Goal: Task Accomplishment & Management: Use online tool/utility

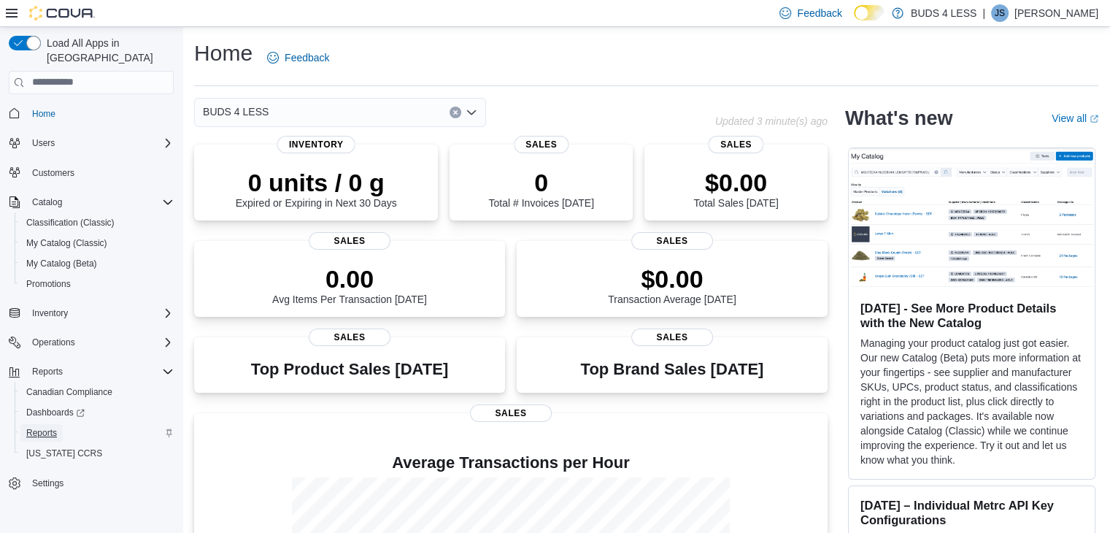
click at [42, 427] on span "Reports" at bounding box center [41, 433] width 31 height 12
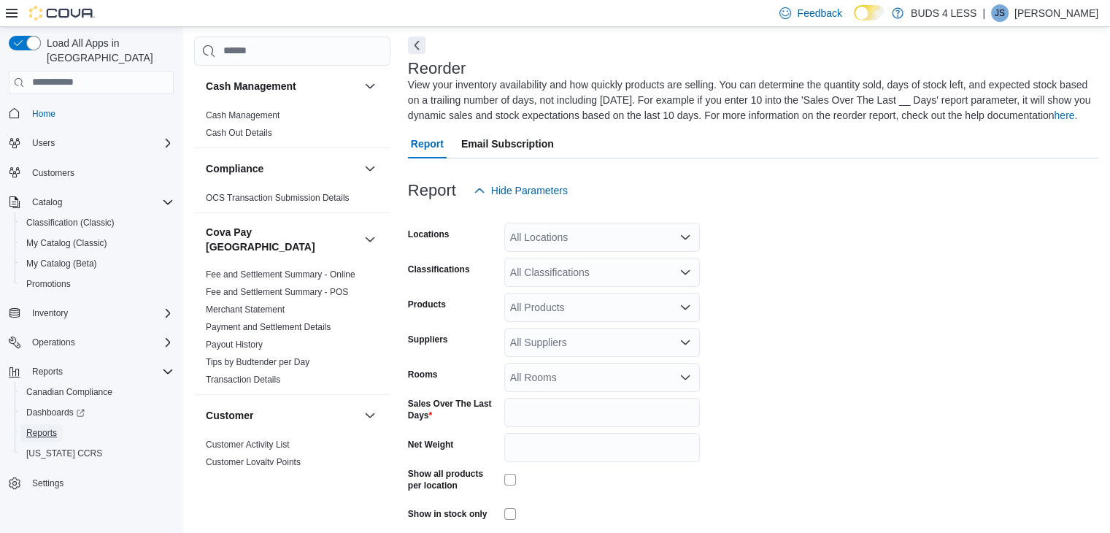
scroll to position [64, 0]
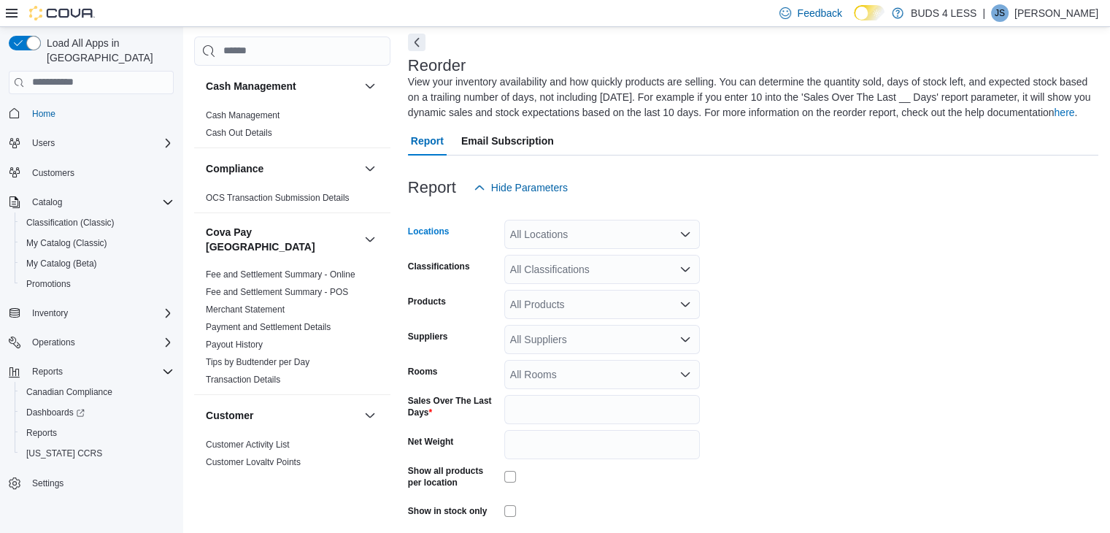
click at [585, 235] on div "All Locations" at bounding box center [602, 234] width 196 height 29
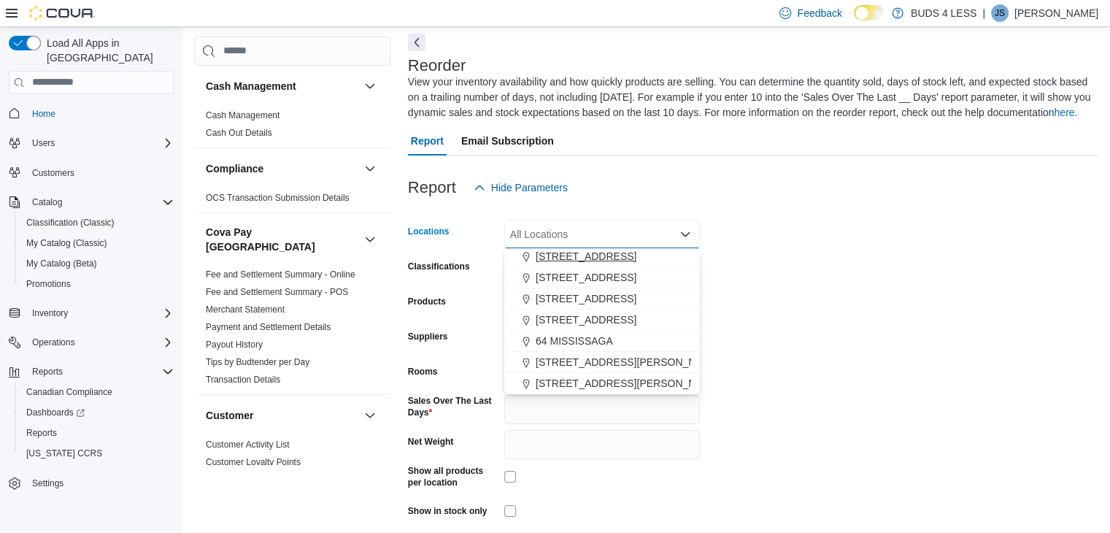
scroll to position [23, 0]
click at [564, 344] on span "64 MISSISSAGA" at bounding box center [574, 341] width 77 height 15
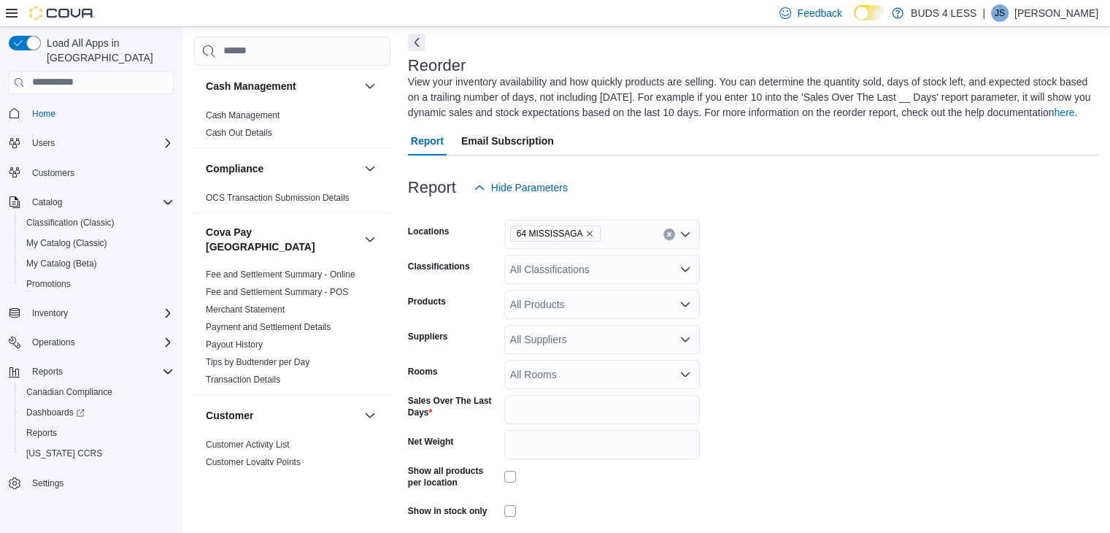
click at [762, 282] on form "Locations 64 MISSISSAGA Classifications All Classifications Products All Produc…" at bounding box center [753, 382] width 690 height 361
click at [625, 279] on div "All Classifications" at bounding box center [602, 269] width 196 height 29
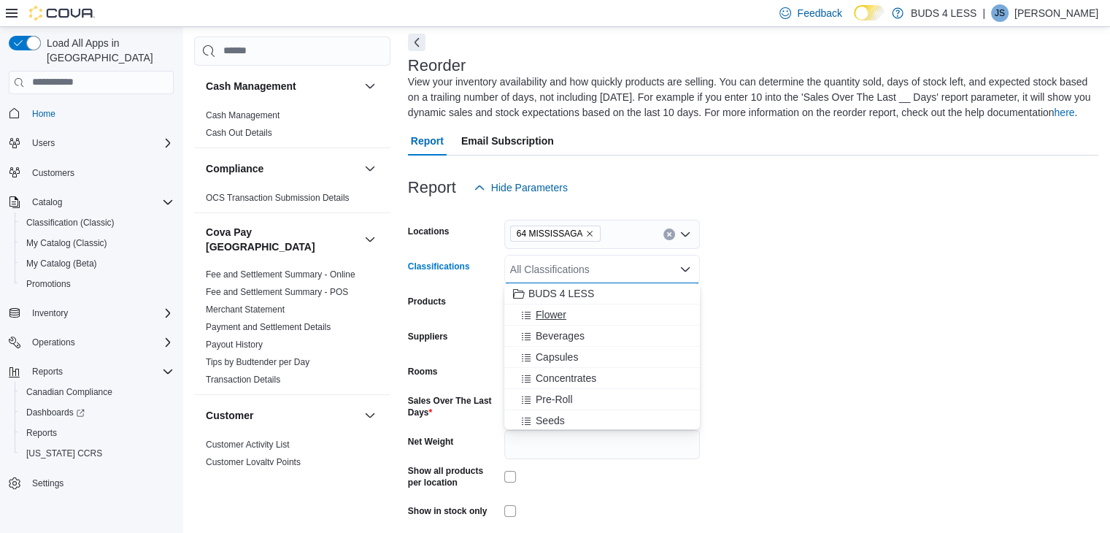
click at [571, 309] on div "Flower" at bounding box center [602, 314] width 178 height 15
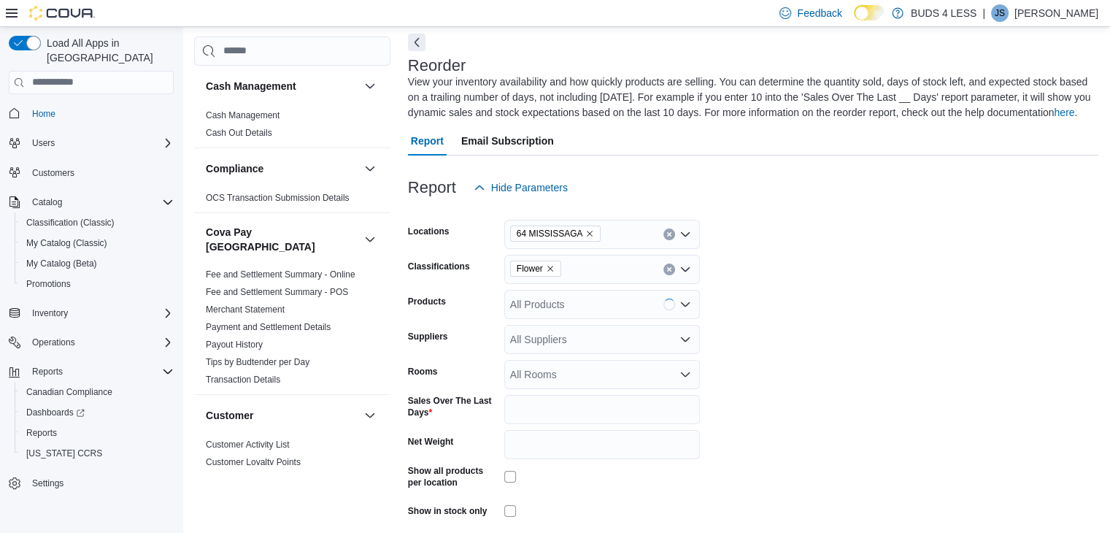
click at [765, 296] on form "Locations 64 MISSISSAGA Classifications Flower Products All Products Suppliers …" at bounding box center [753, 382] width 690 height 361
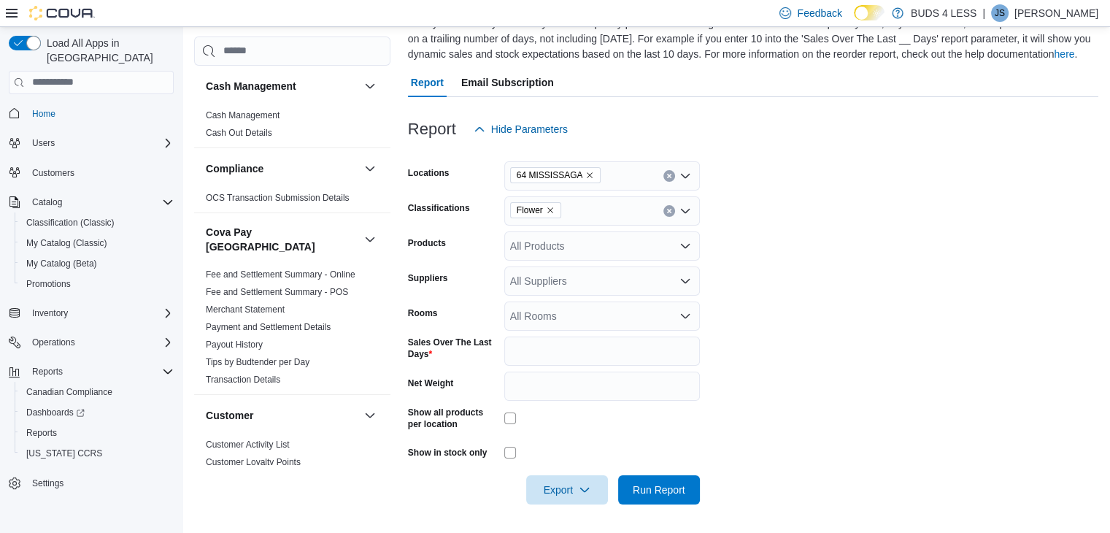
scroll to position [123, 0]
click at [587, 391] on input "Net Weight" at bounding box center [602, 385] width 196 height 29
type input "**"
click at [618, 475] on button "Run Report" at bounding box center [659, 489] width 82 height 29
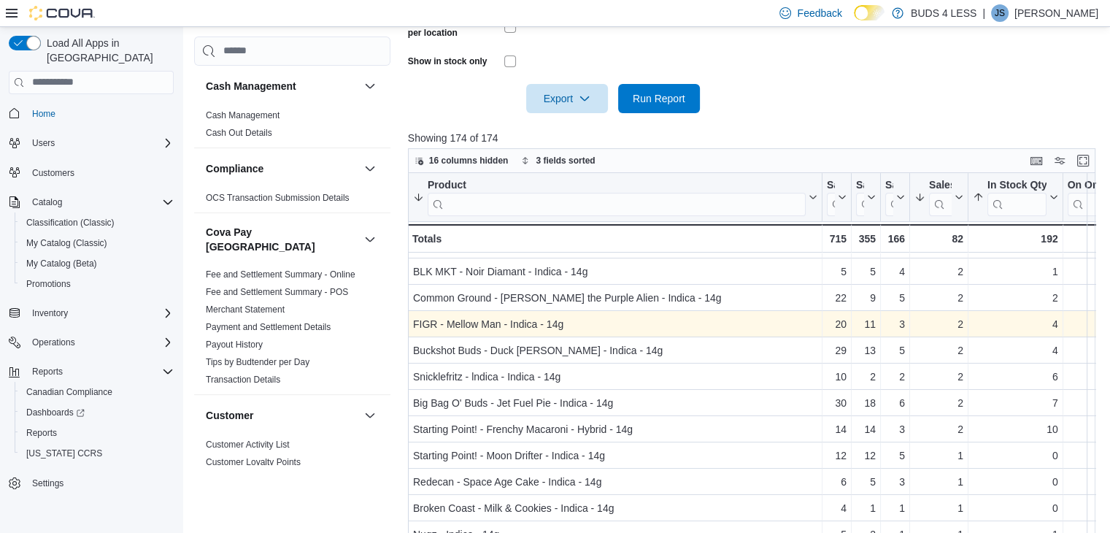
scroll to position [337, 0]
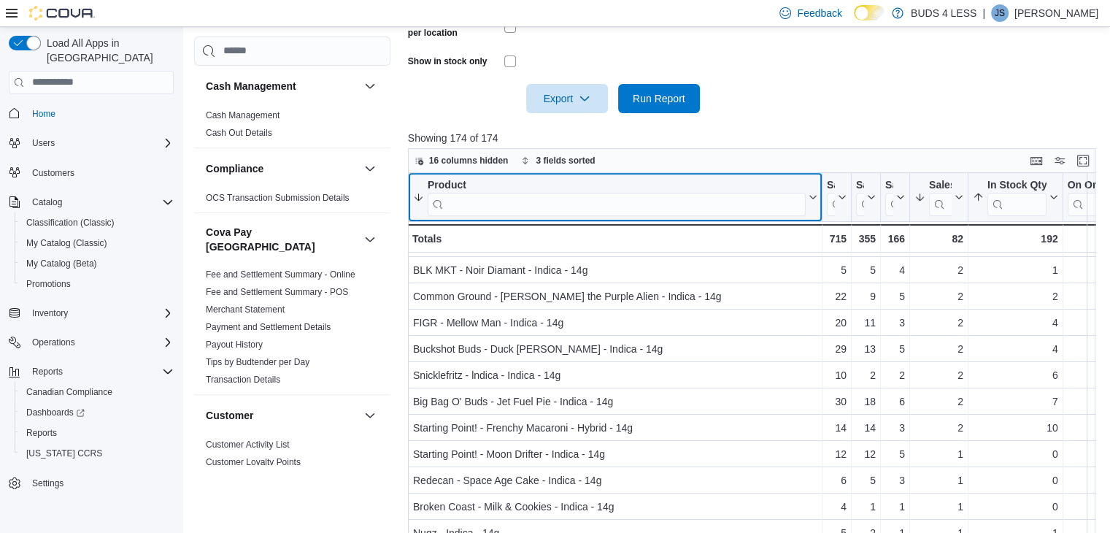
click at [623, 202] on input "search" at bounding box center [617, 203] width 378 height 23
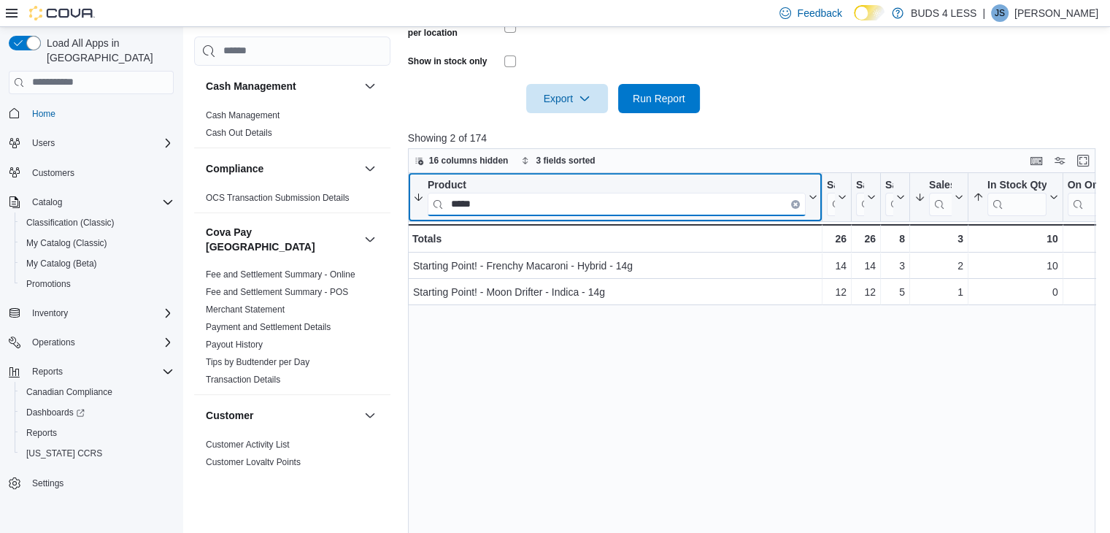
scroll to position [0, 0]
type input "*"
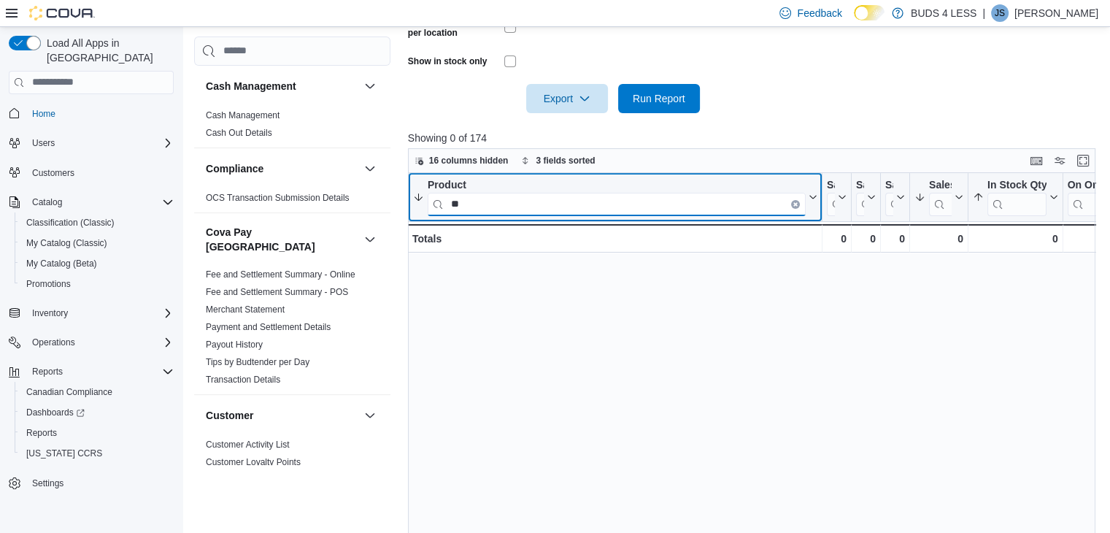
type input "*"
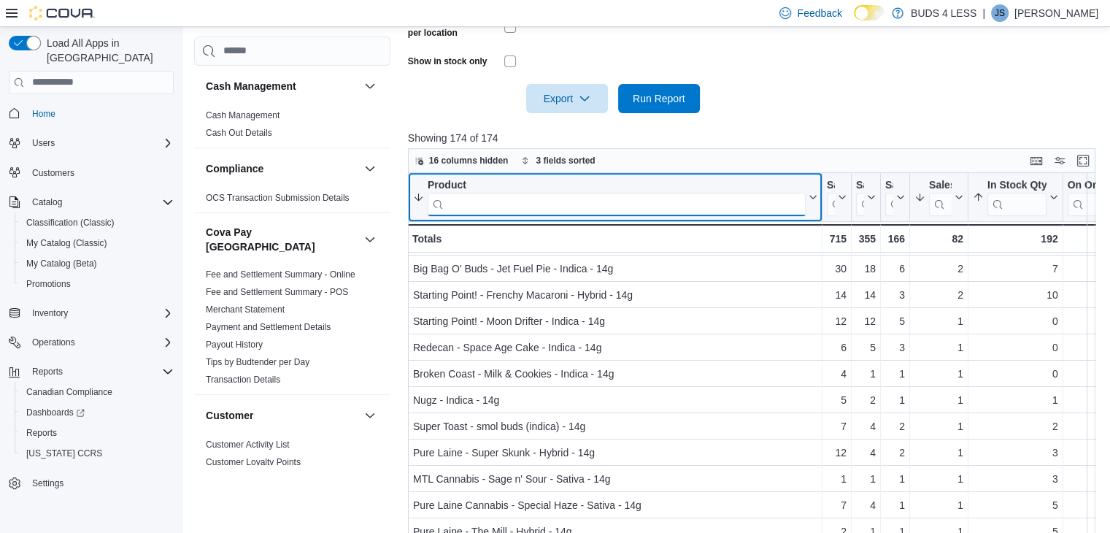
scroll to position [469, 0]
click at [522, 209] on input "search" at bounding box center [617, 203] width 378 height 23
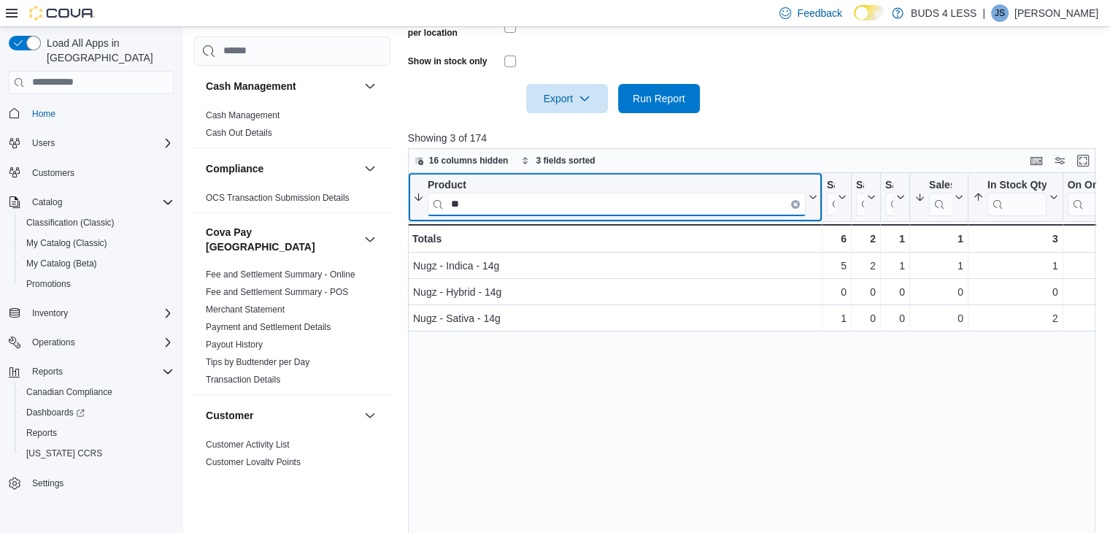
type input "*"
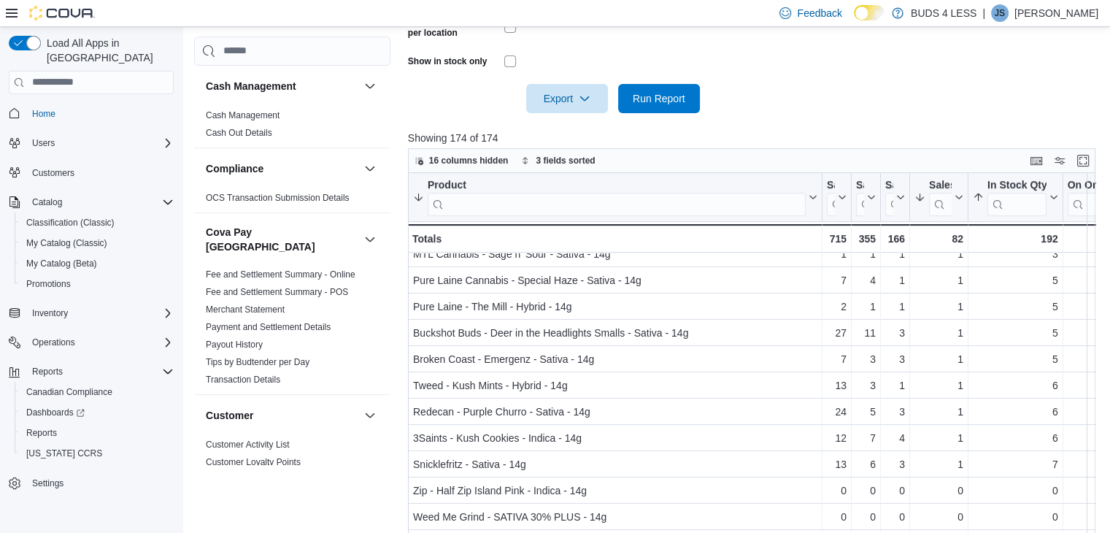
scroll to position [695, 0]
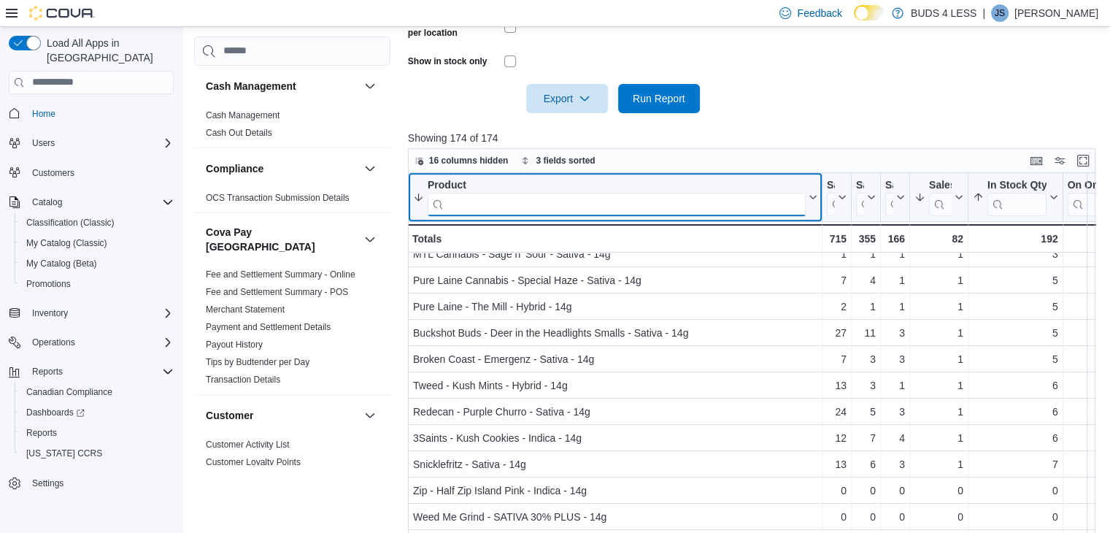
click at [531, 196] on input "search" at bounding box center [617, 203] width 378 height 23
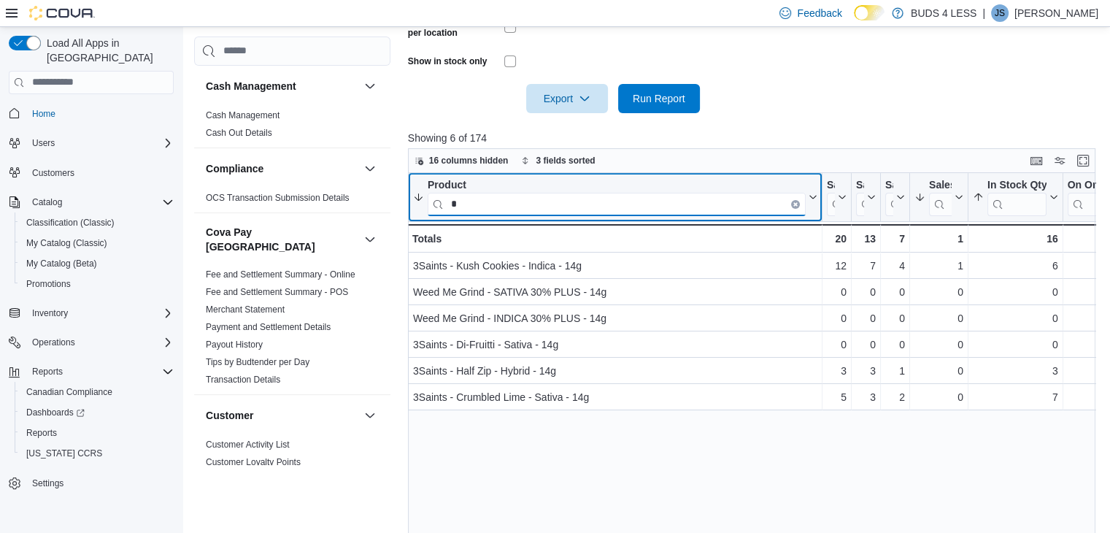
type input "*"
click at [796, 201] on icon "Clear input" at bounding box center [795, 203] width 4 height 4
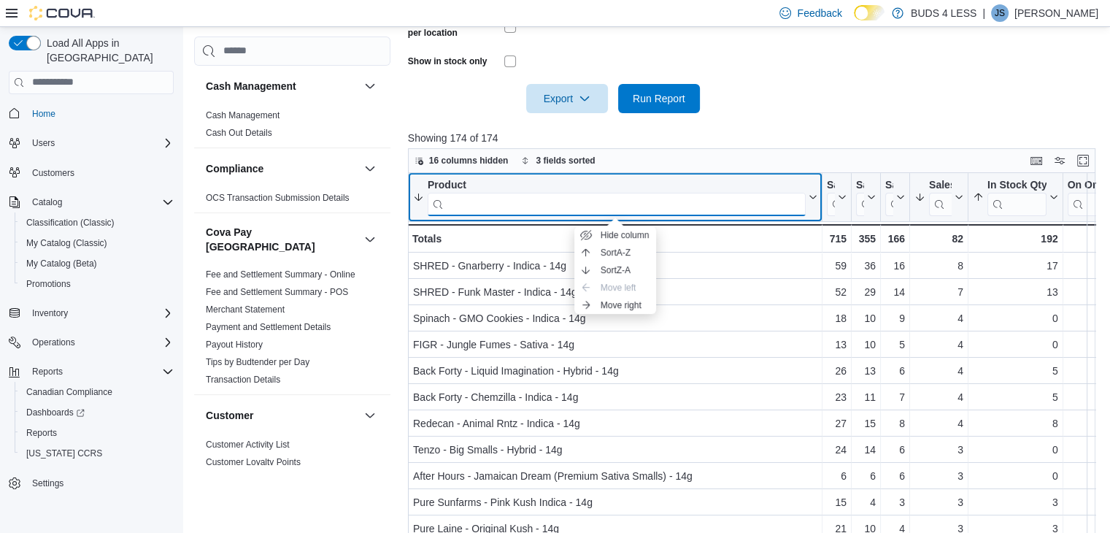
click at [759, 203] on input "search" at bounding box center [617, 203] width 378 height 23
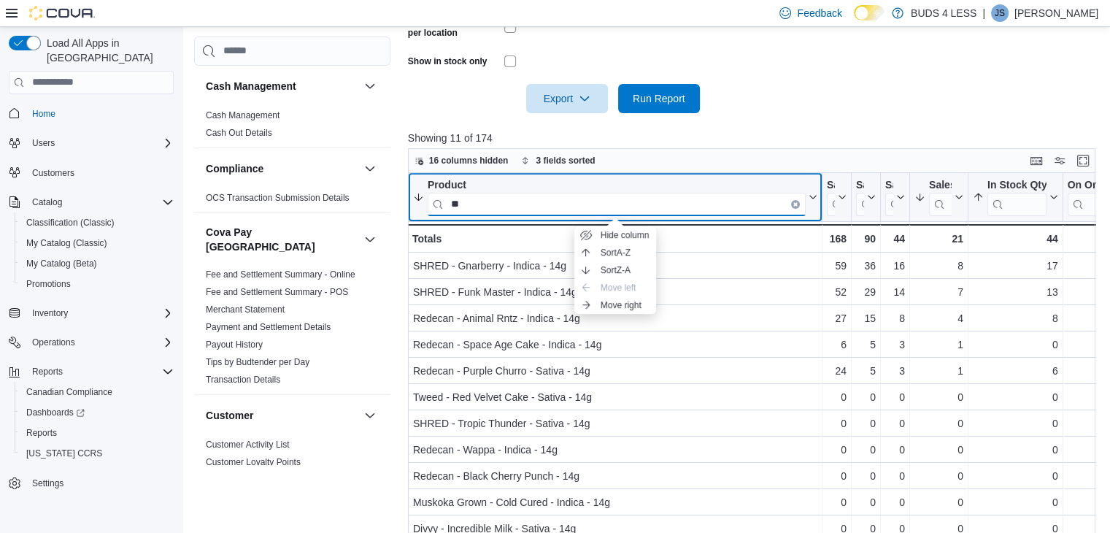
type input "*"
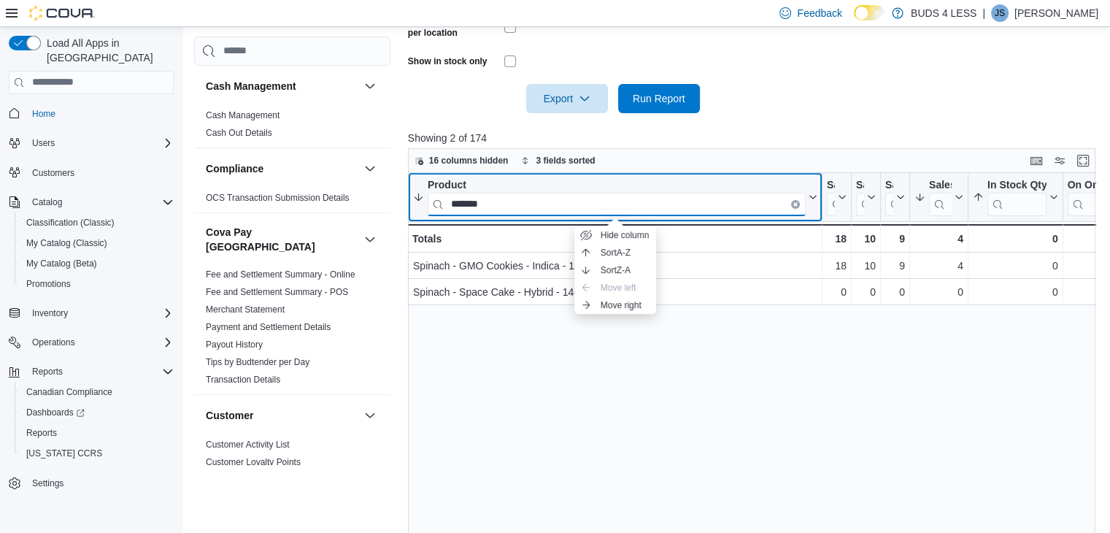
type input "*******"
click at [794, 198] on input "*******" at bounding box center [617, 203] width 378 height 23
click at [794, 201] on icon "Clear input" at bounding box center [795, 203] width 4 height 4
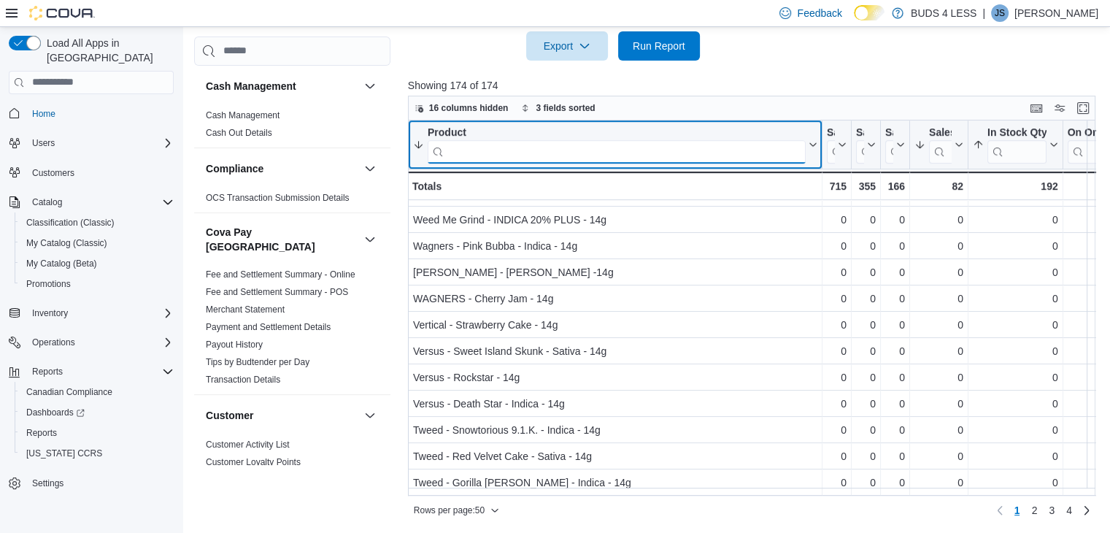
scroll to position [566, 0]
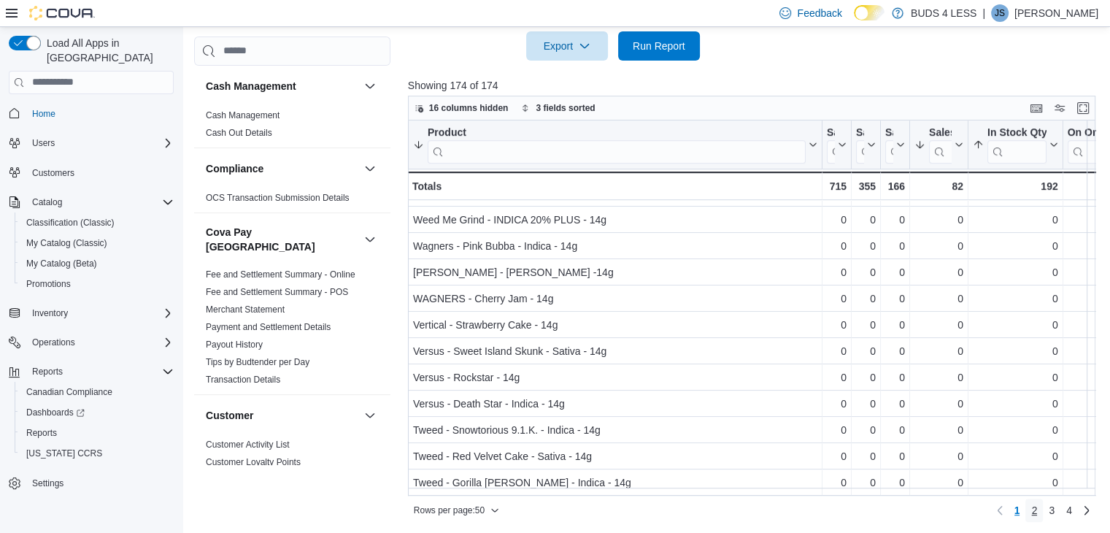
click at [1037, 507] on span "2" at bounding box center [1034, 510] width 6 height 15
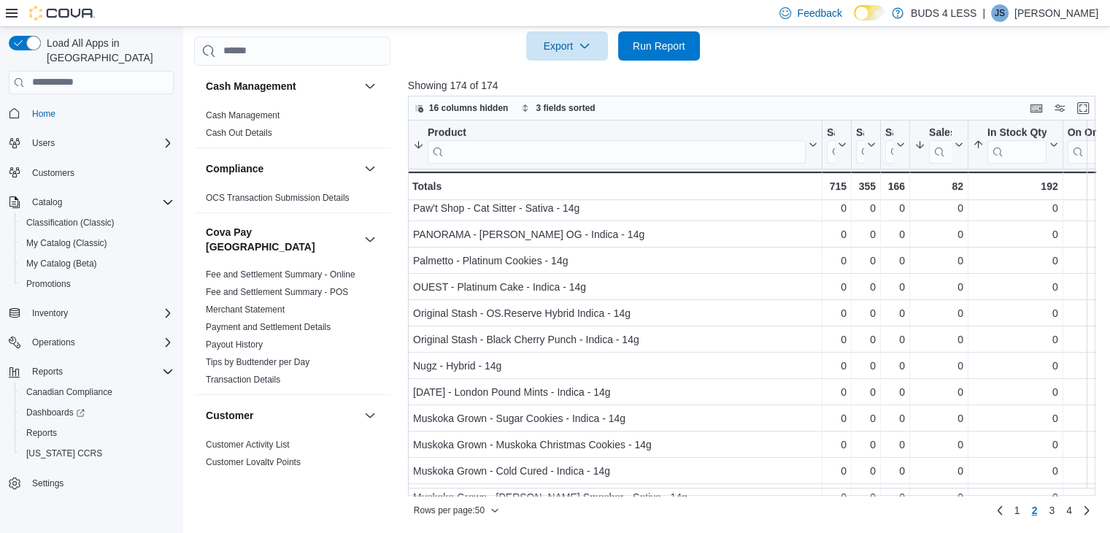
scroll to position [987, 0]
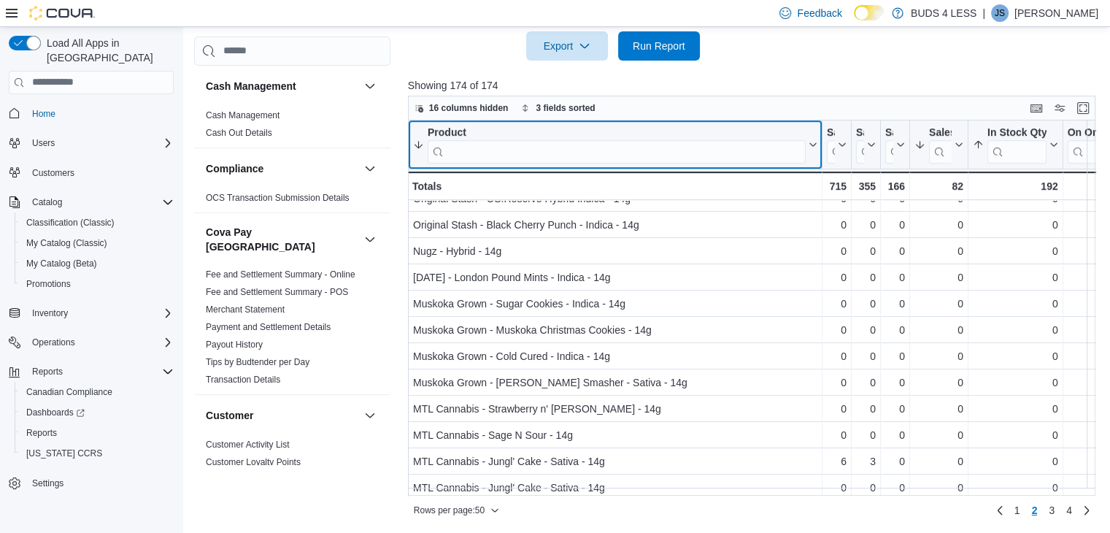
click at [613, 155] on input "search" at bounding box center [617, 150] width 378 height 23
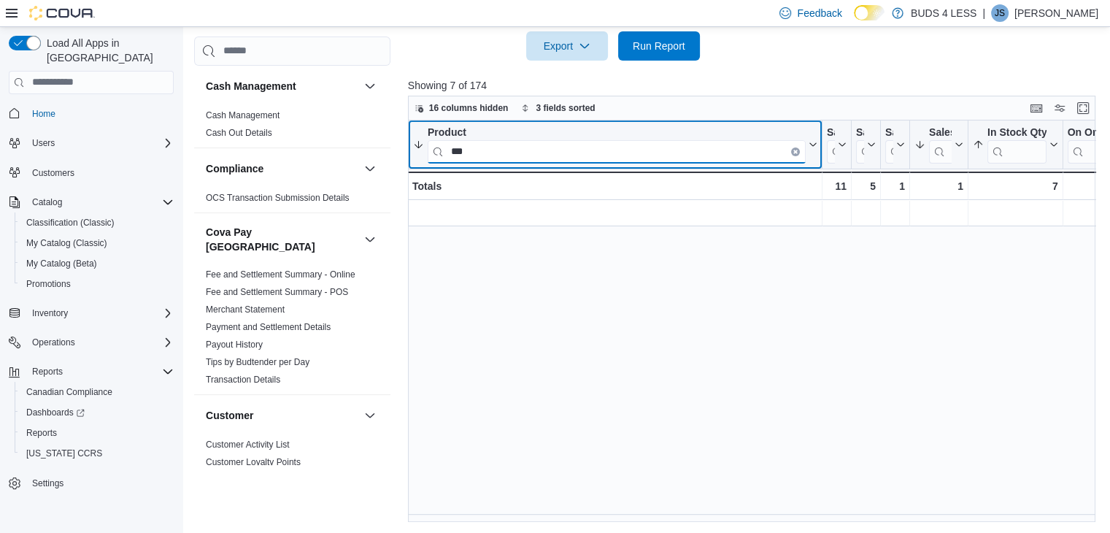
scroll to position [0, 0]
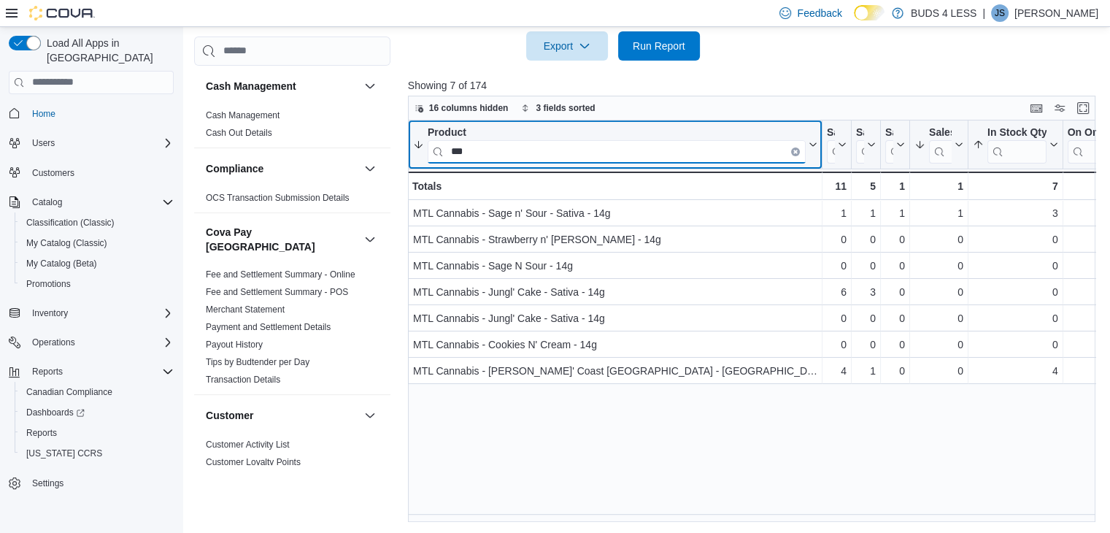
type input "***"
click at [793, 149] on icon "Clear input" at bounding box center [795, 151] width 4 height 4
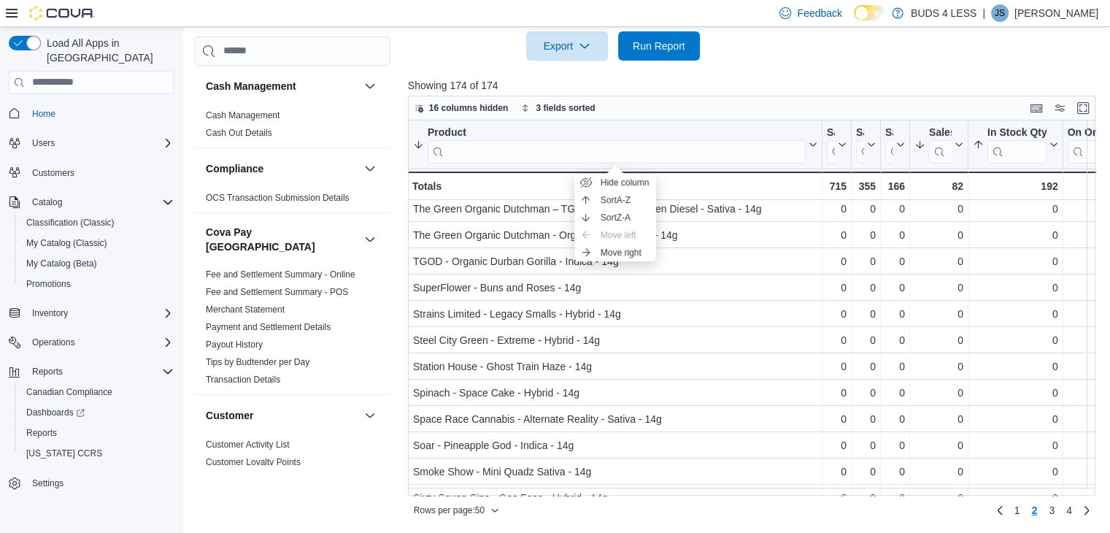
scroll to position [268, 0]
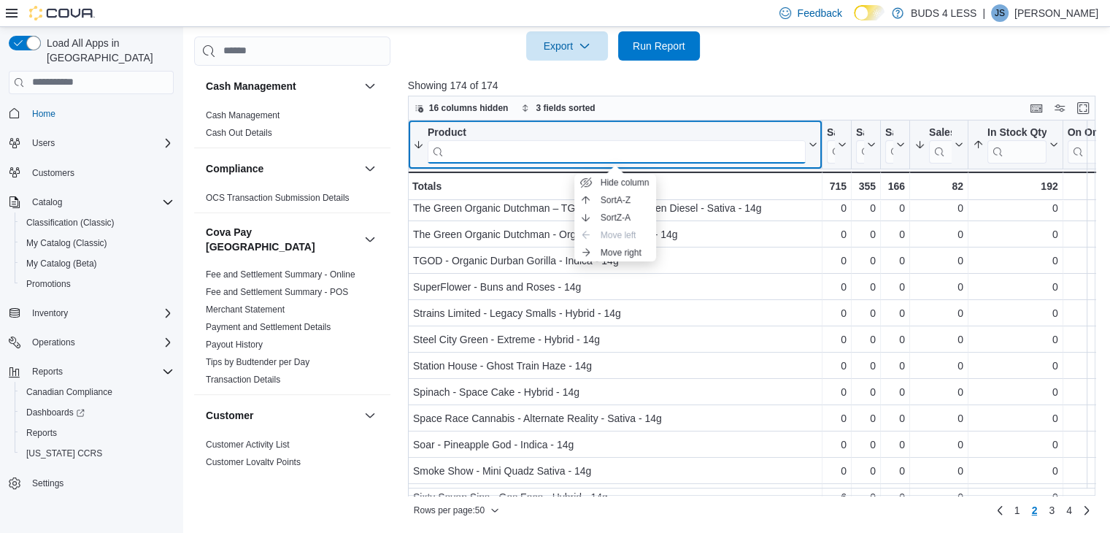
click at [482, 158] on input "search" at bounding box center [617, 150] width 378 height 23
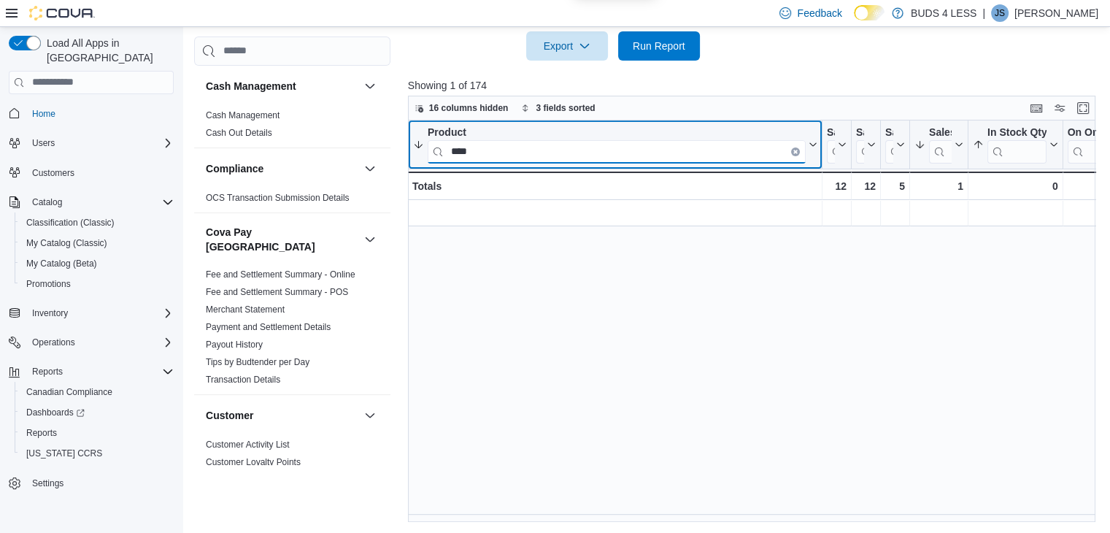
scroll to position [0, 0]
type input "****"
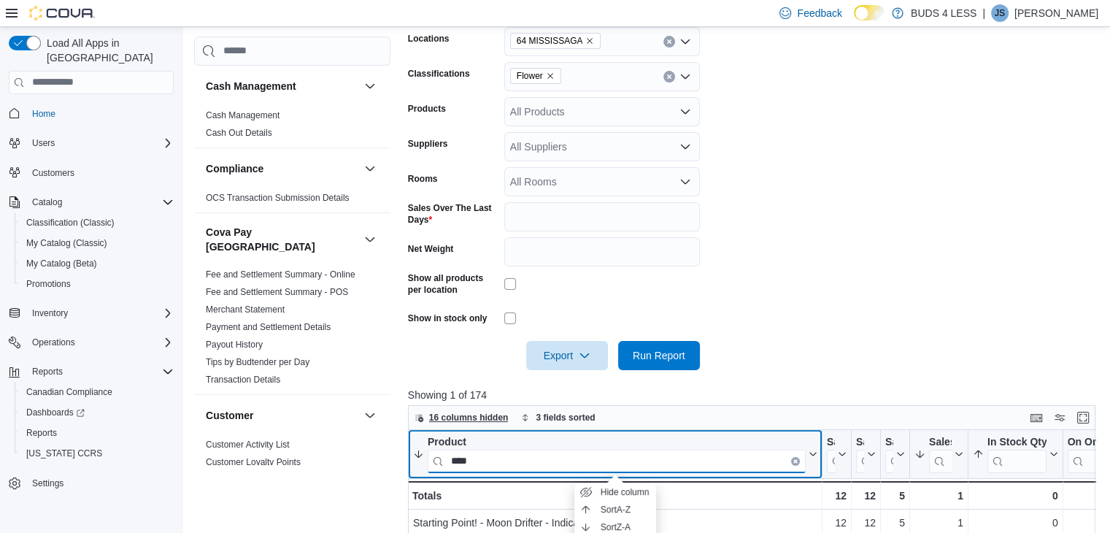
scroll to position [252, 0]
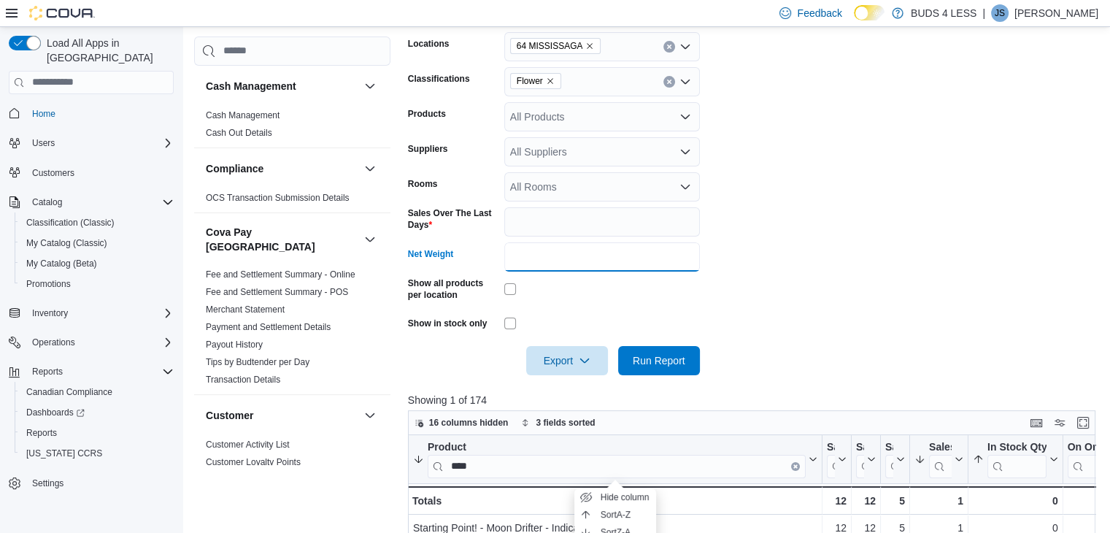
click at [537, 265] on input "**" at bounding box center [602, 256] width 196 height 29
type input "*"
click at [639, 363] on span "Run Report" at bounding box center [659, 360] width 53 height 15
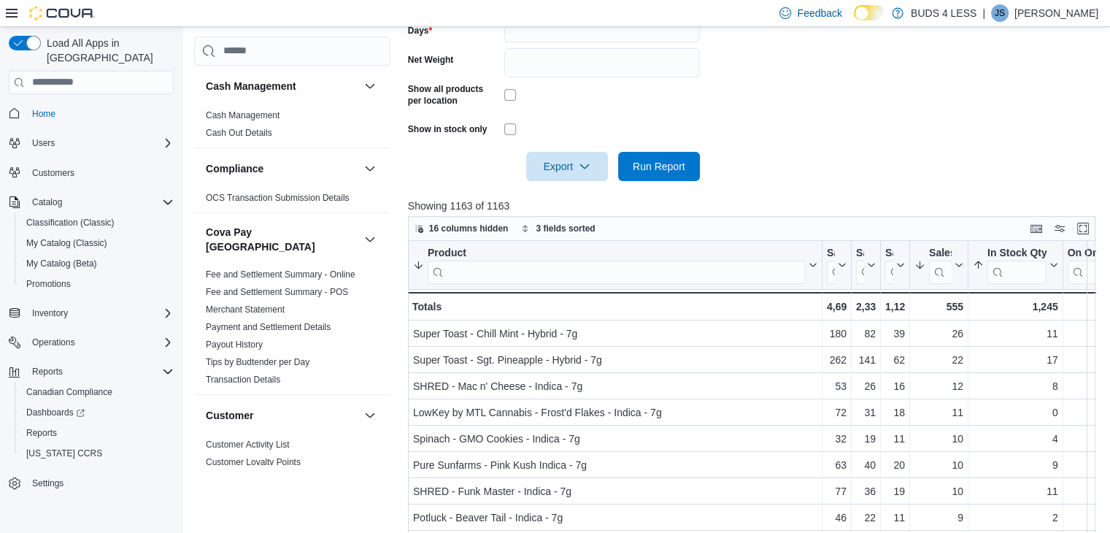
scroll to position [450, 0]
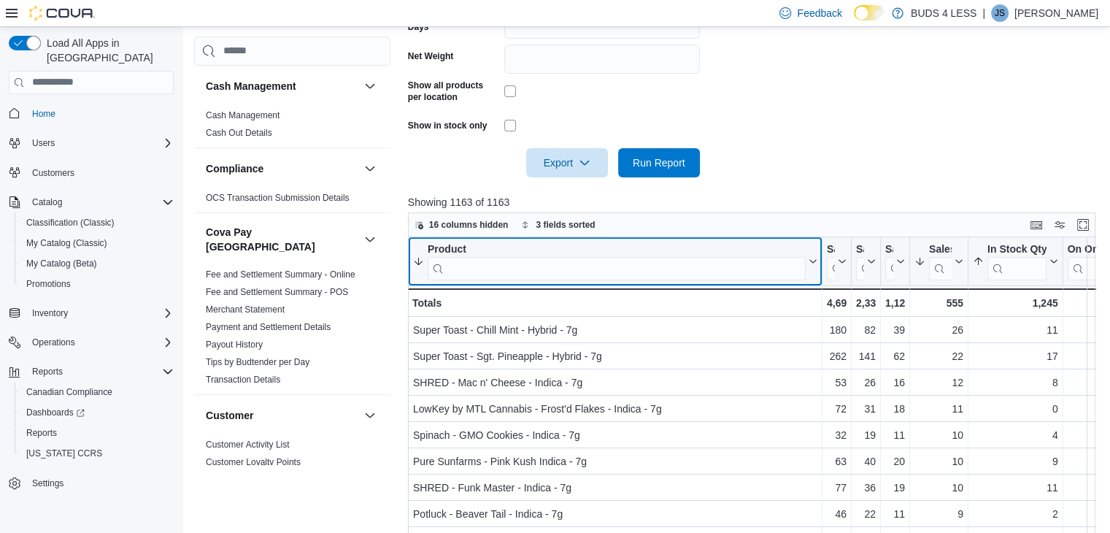
click at [558, 263] on input "search" at bounding box center [617, 267] width 378 height 23
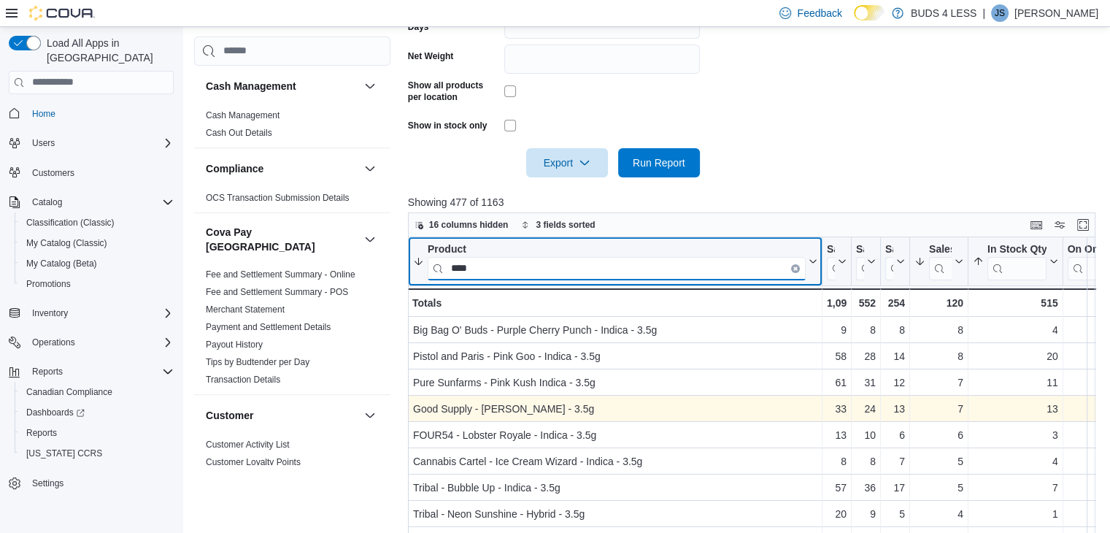
type input "****"
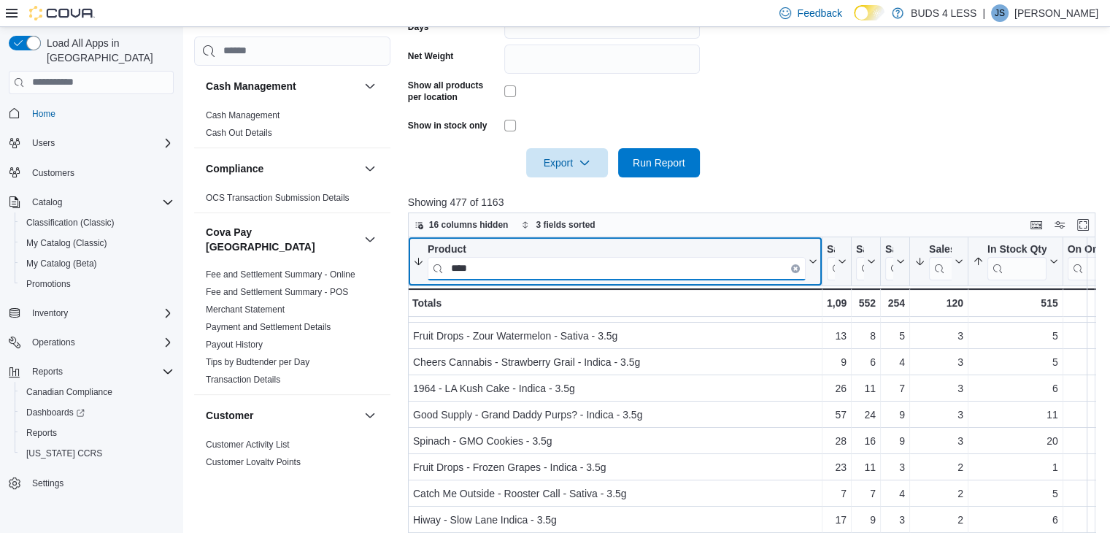
scroll to position [338, 0]
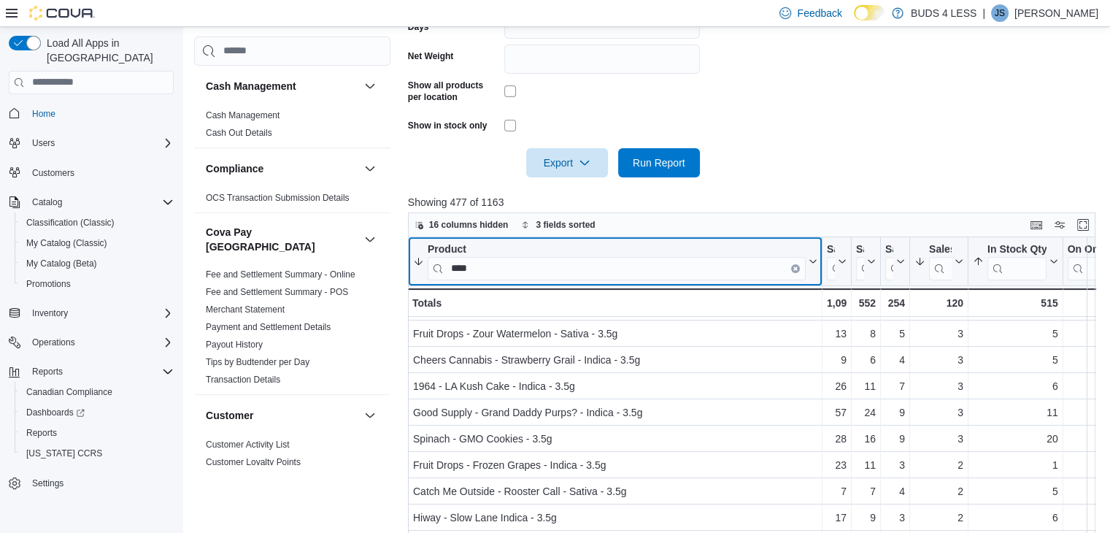
click at [796, 266] on icon "Clear input" at bounding box center [795, 268] width 4 height 4
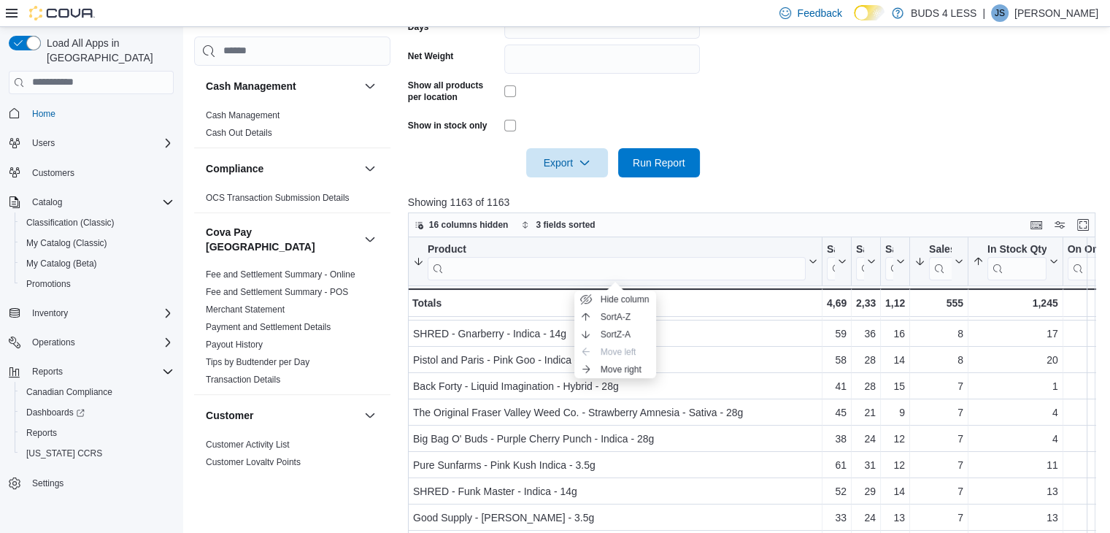
scroll to position [263, 0]
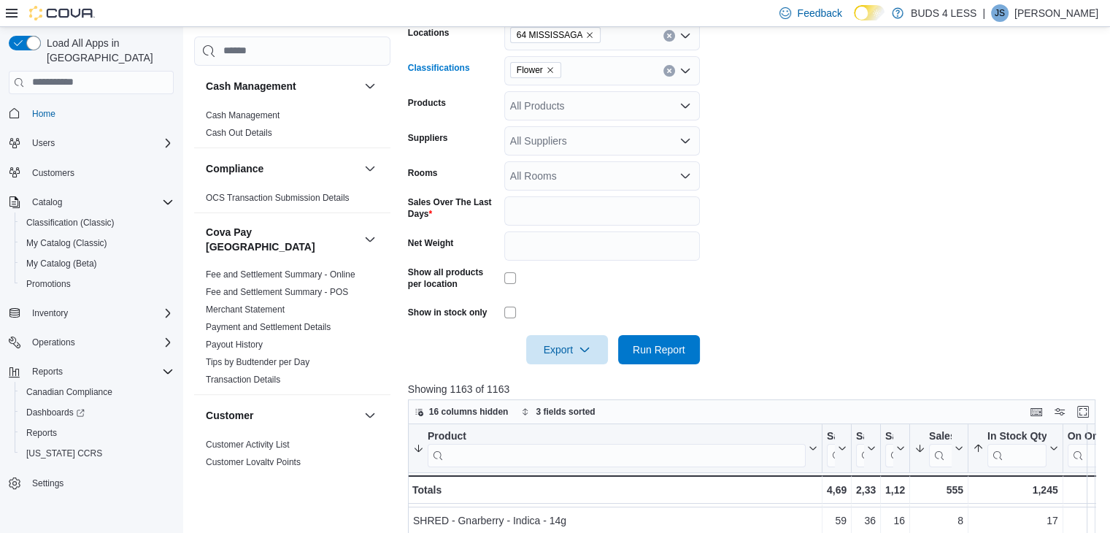
click at [548, 69] on icon "Remove Flower from selection in this group" at bounding box center [550, 70] width 9 height 9
click at [662, 353] on span "Run Report" at bounding box center [659, 349] width 53 height 15
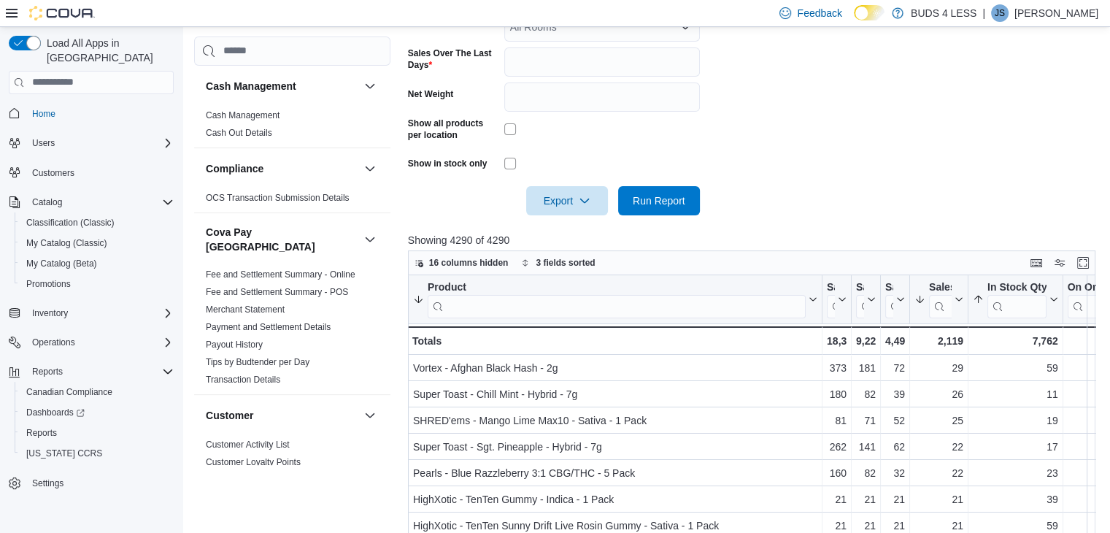
scroll to position [411, 0]
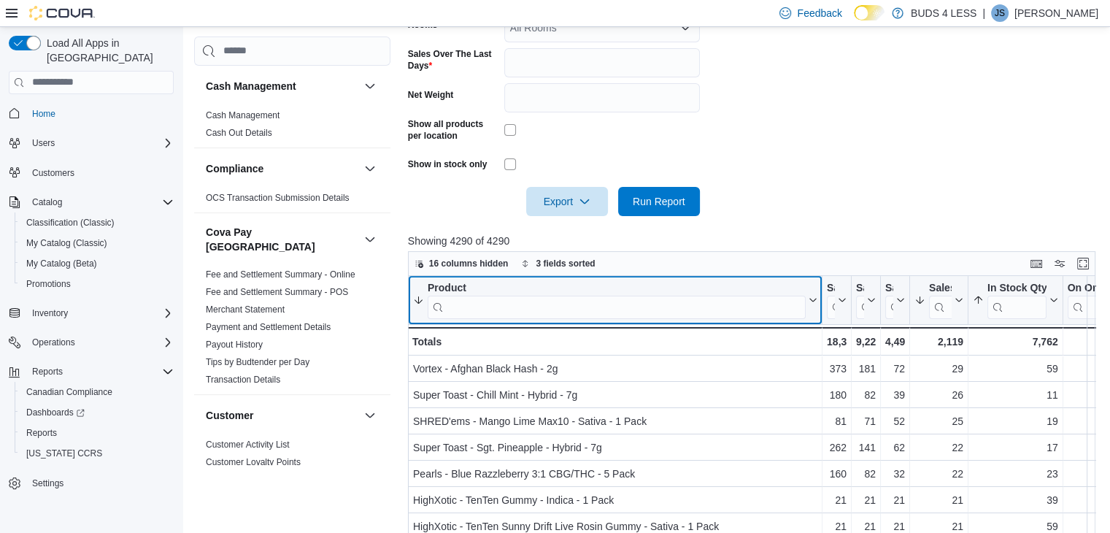
click at [580, 306] on input "search" at bounding box center [617, 306] width 378 height 23
click at [580, 306] on input "*" at bounding box center [617, 306] width 378 height 23
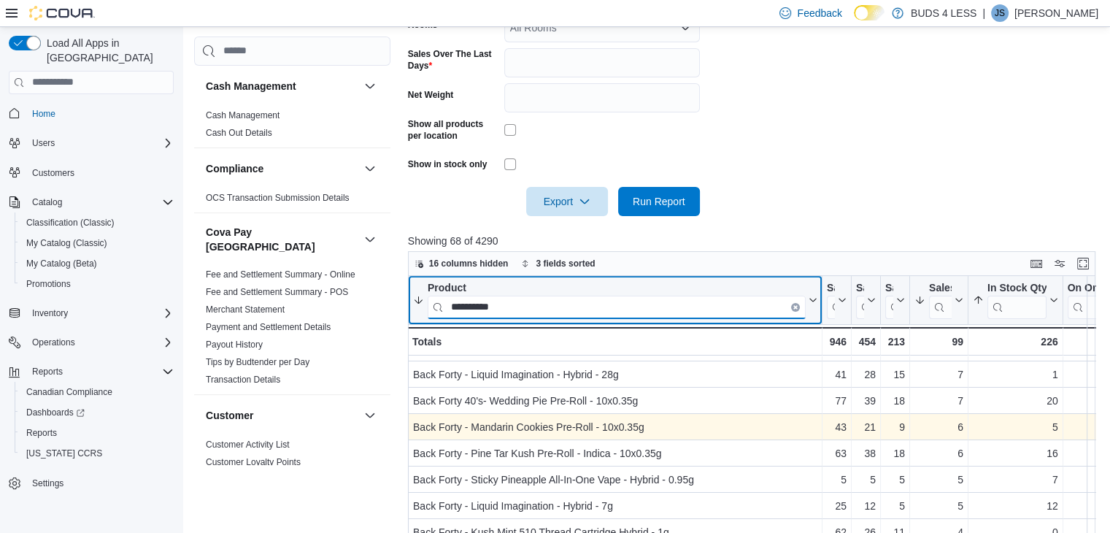
scroll to position [48, 0]
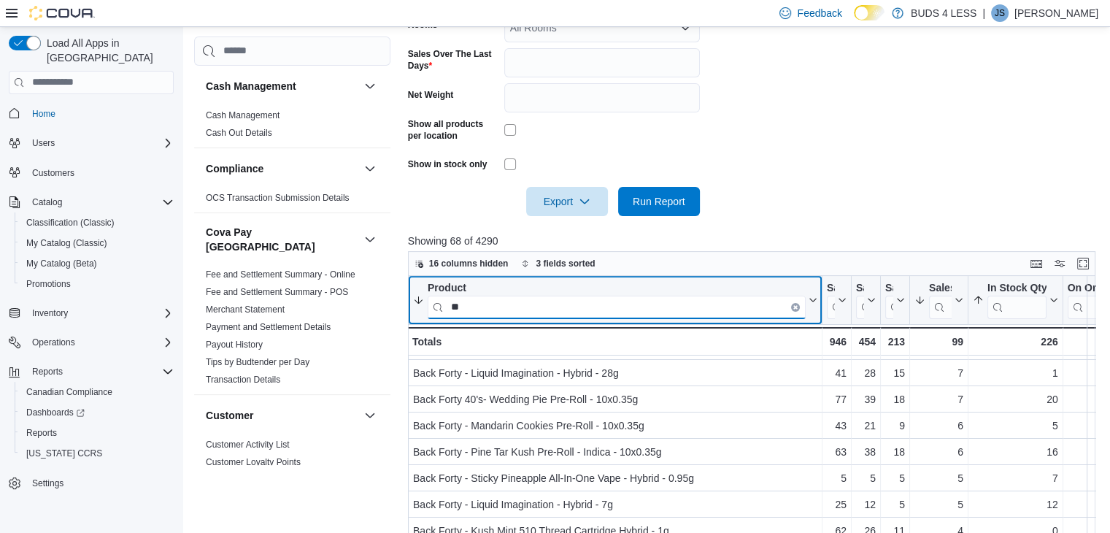
type input "*"
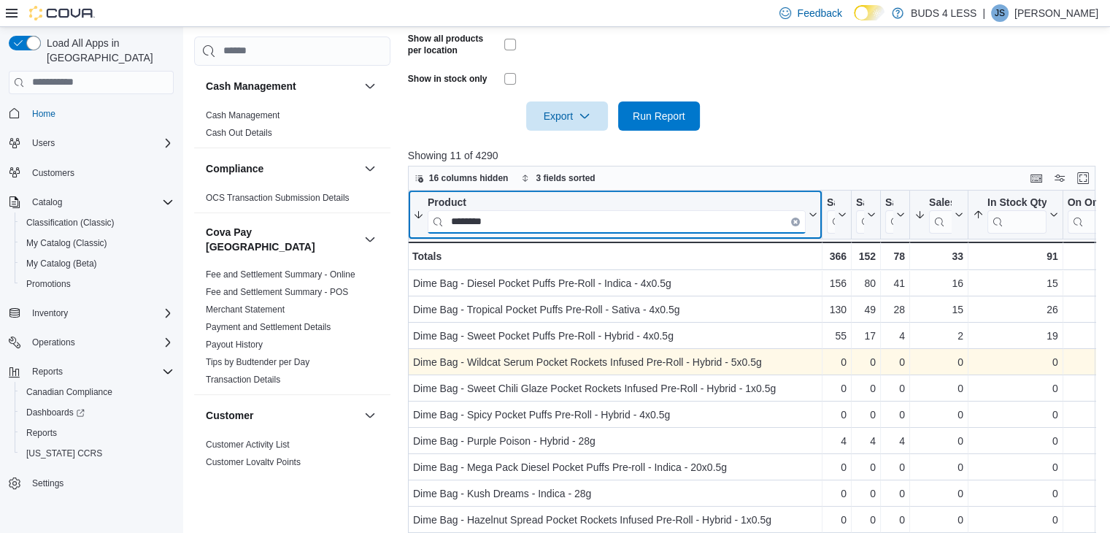
scroll to position [496, 0]
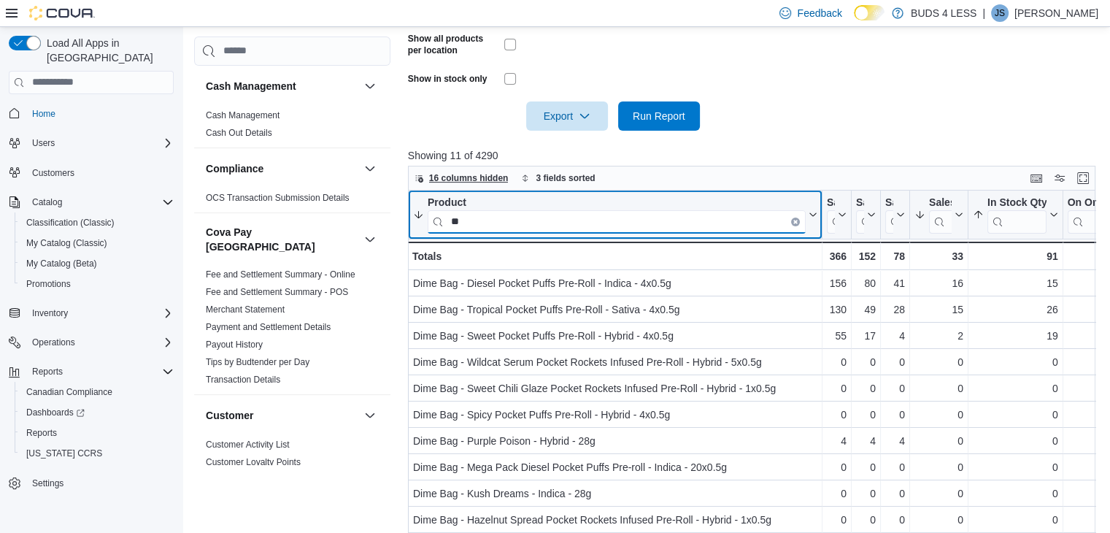
type input "*"
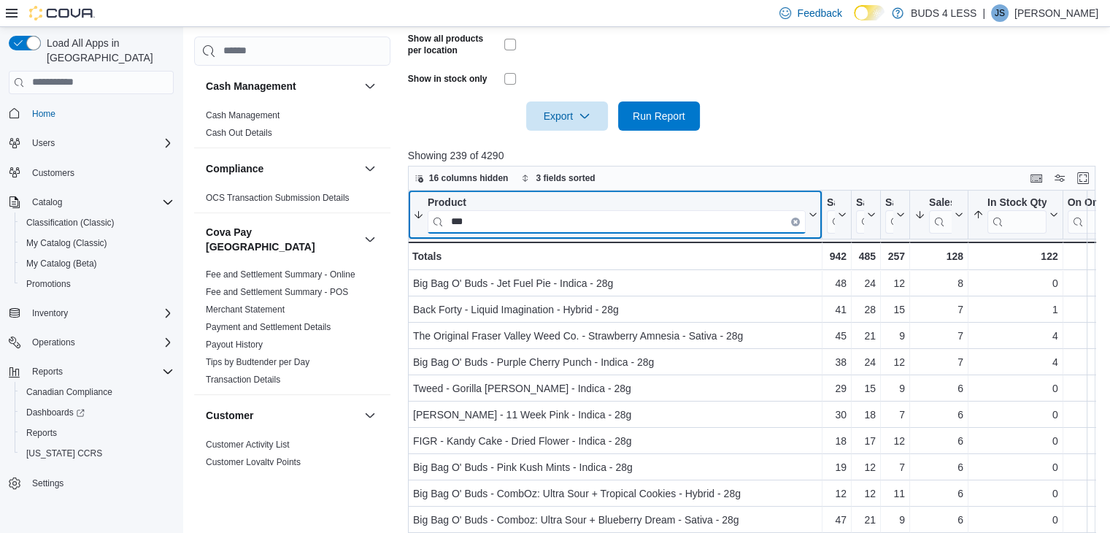
type input "***"
click at [798, 218] on button "Clear input" at bounding box center [795, 221] width 9 height 9
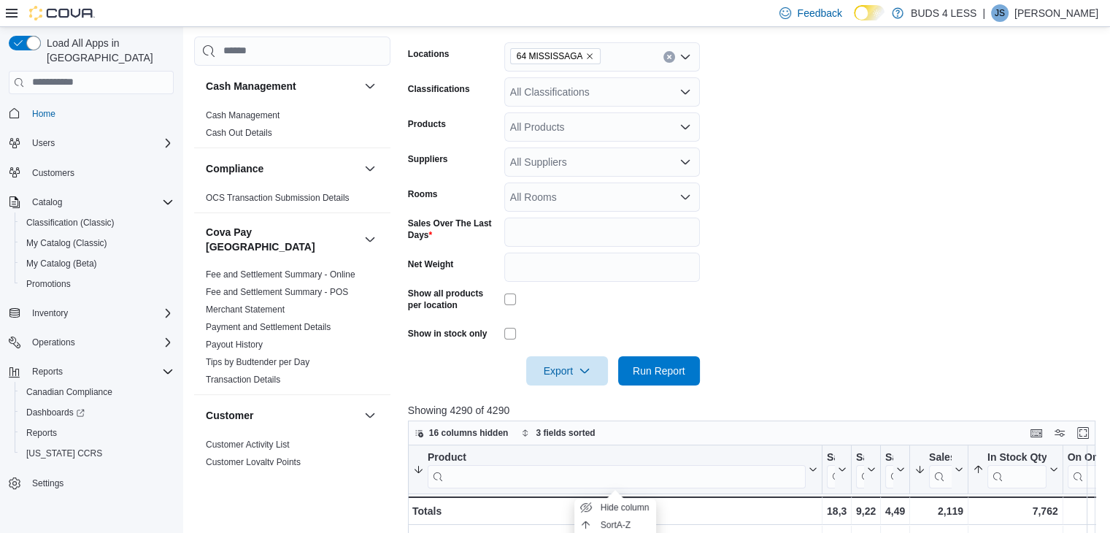
scroll to position [240, 0]
click at [585, 53] on icon "Remove 64 MISSISSAGA from selection in this group" at bounding box center [589, 57] width 9 height 9
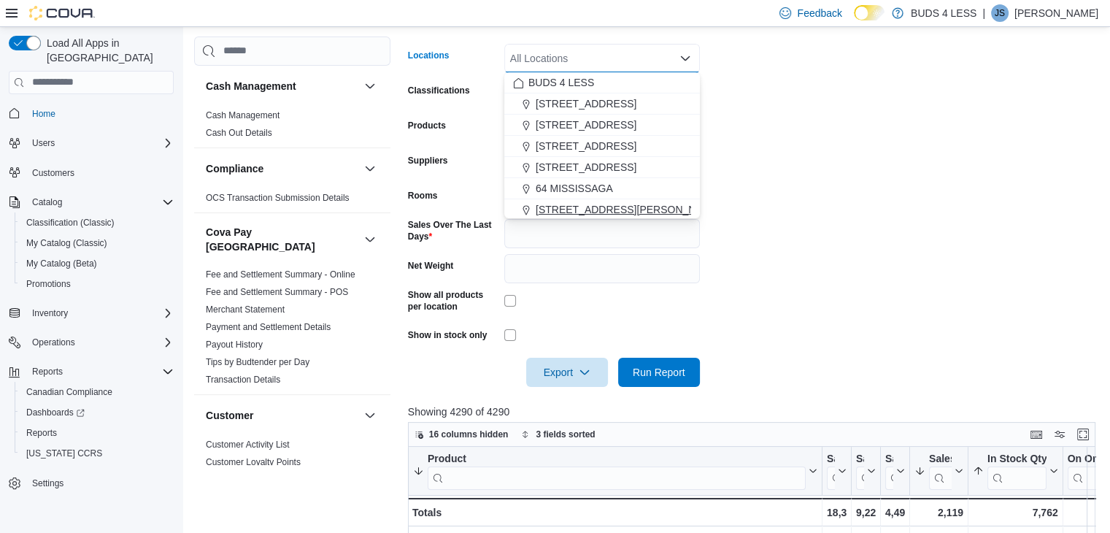
click at [580, 210] on span "[STREET_ADDRESS][PERSON_NAME]" at bounding box center [628, 209] width 185 height 15
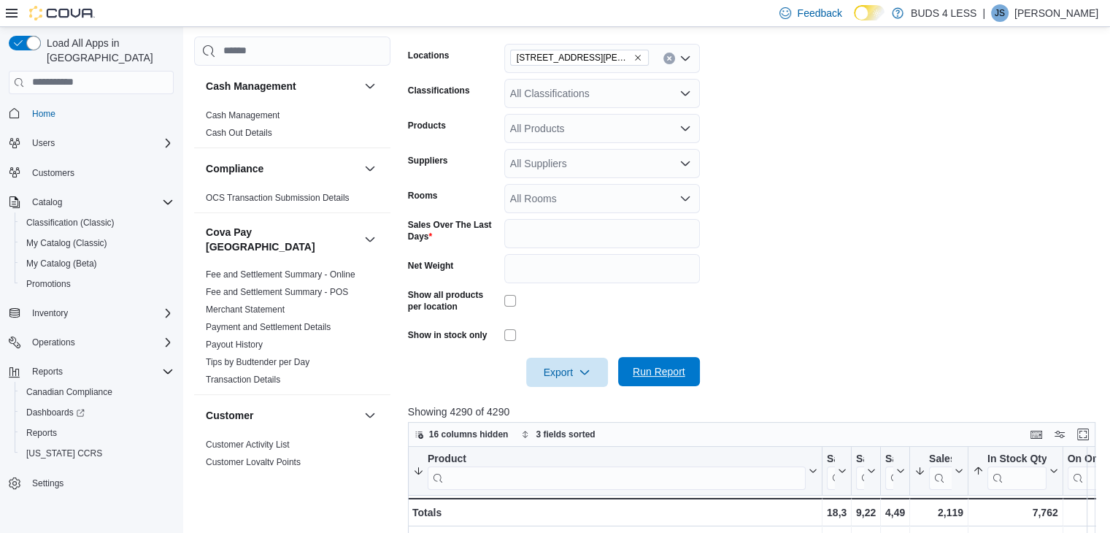
click at [663, 369] on span "Run Report" at bounding box center [659, 371] width 53 height 15
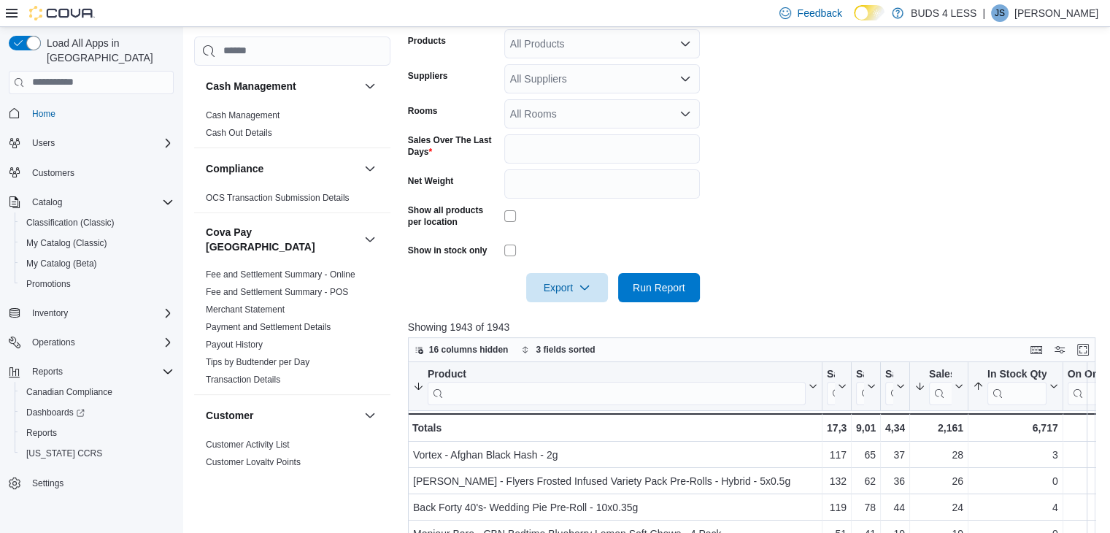
scroll to position [339, 0]
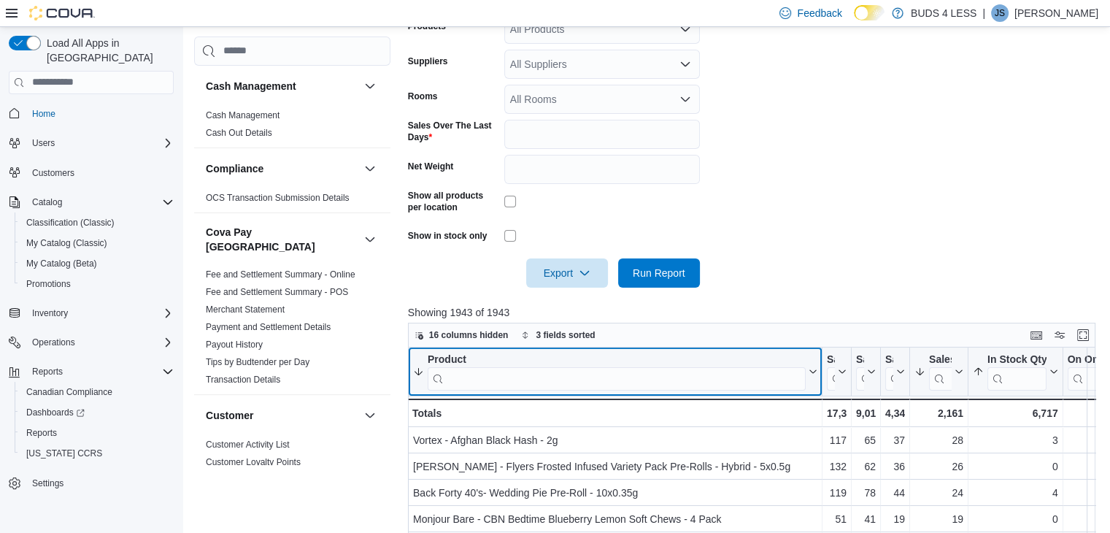
click at [544, 383] on input "search" at bounding box center [617, 377] width 378 height 23
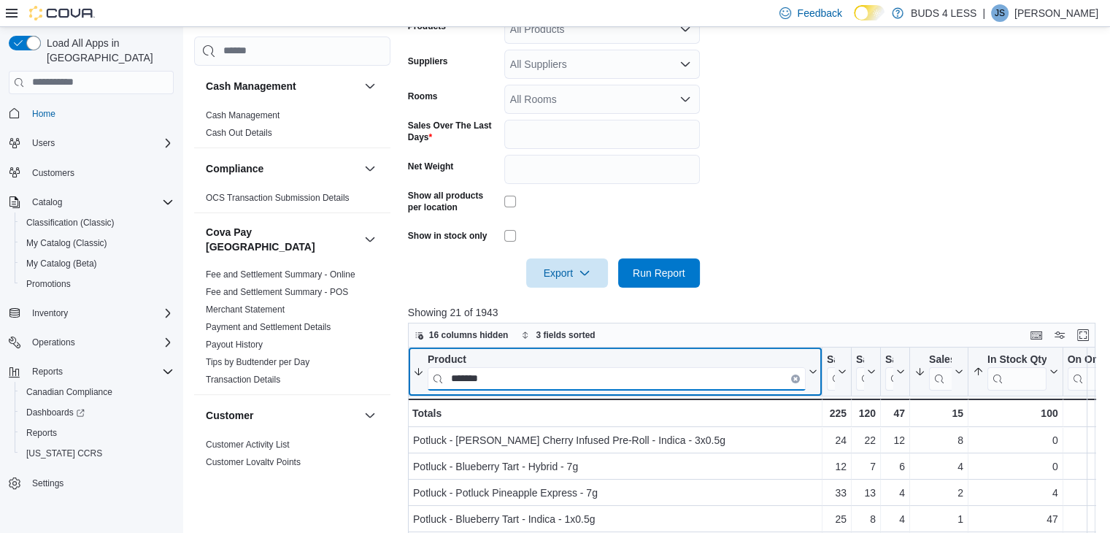
scroll to position [360, 0]
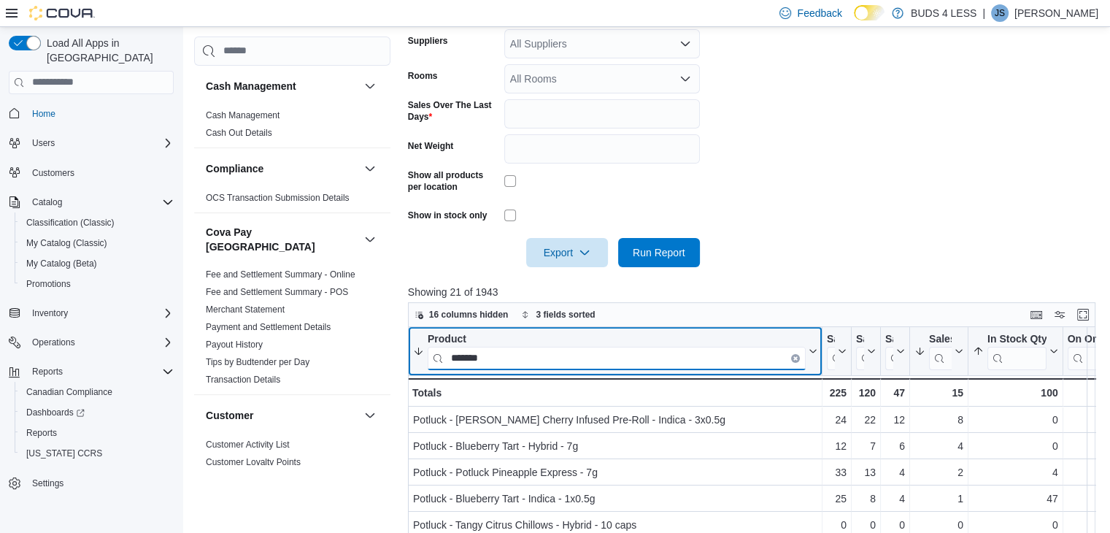
type input "*******"
click at [793, 358] on icon "Clear input" at bounding box center [795, 357] width 4 height 4
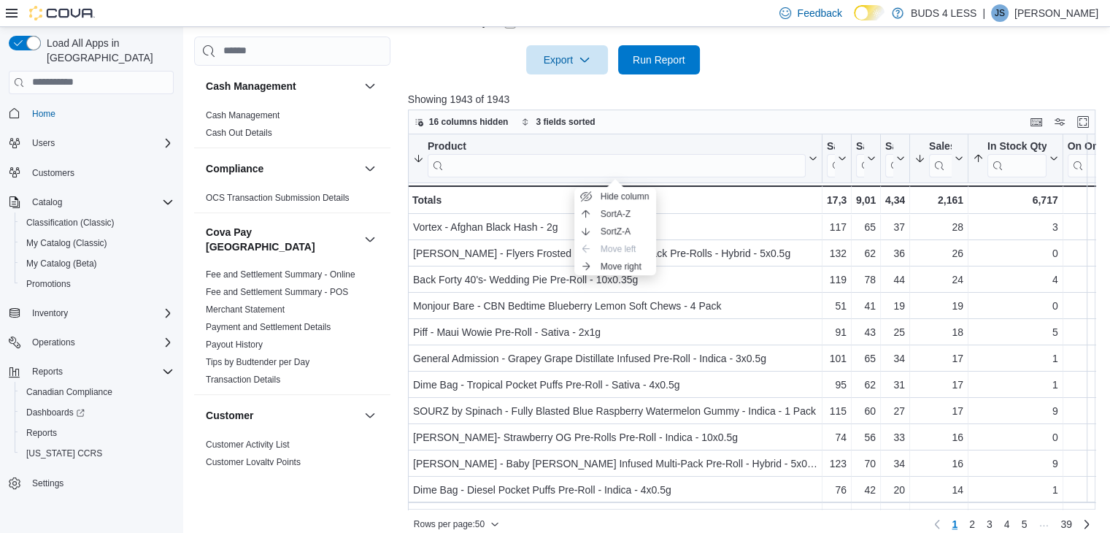
scroll to position [552, 0]
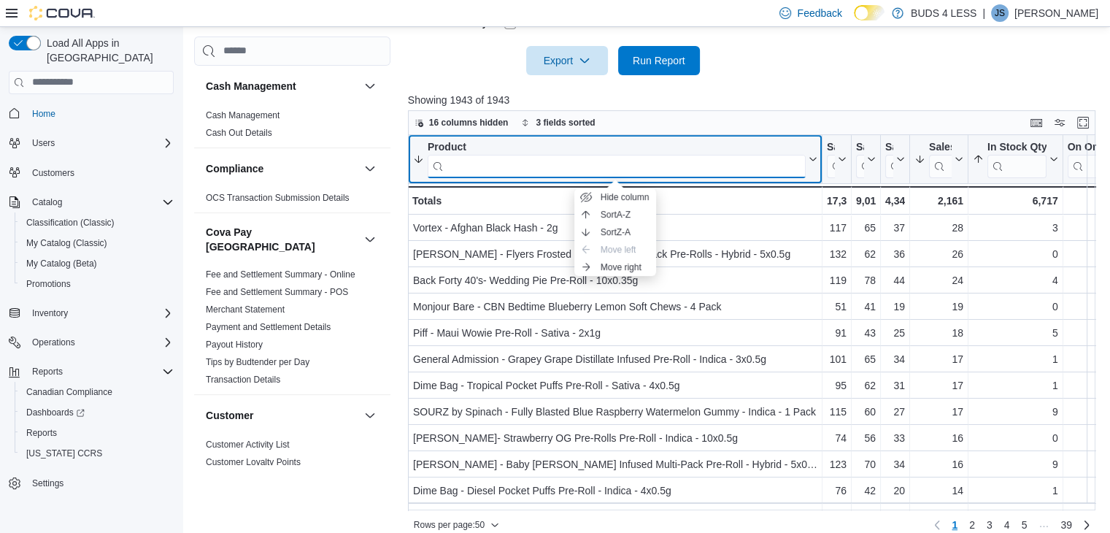
click at [458, 172] on input "search" at bounding box center [617, 165] width 378 height 23
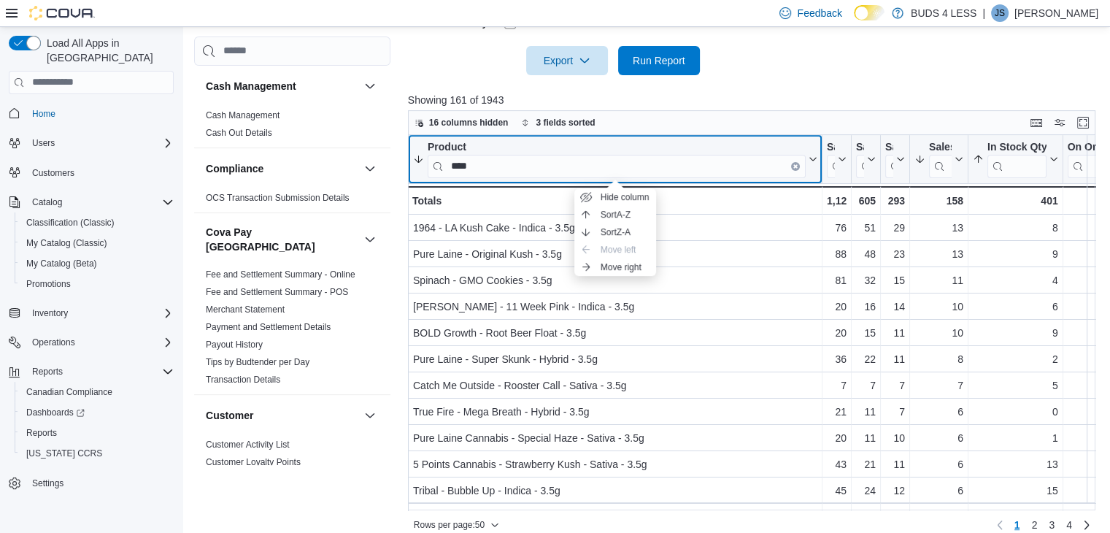
click at [809, 171] on button "Product ****" at bounding box center [615, 158] width 404 height 37
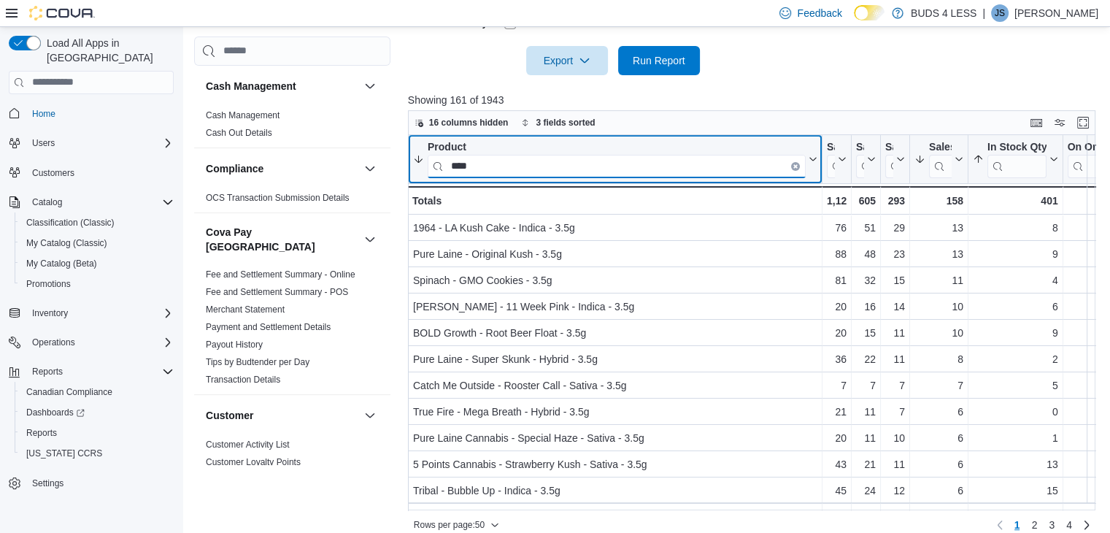
click at [608, 169] on input "****" at bounding box center [617, 165] width 378 height 23
type input "*"
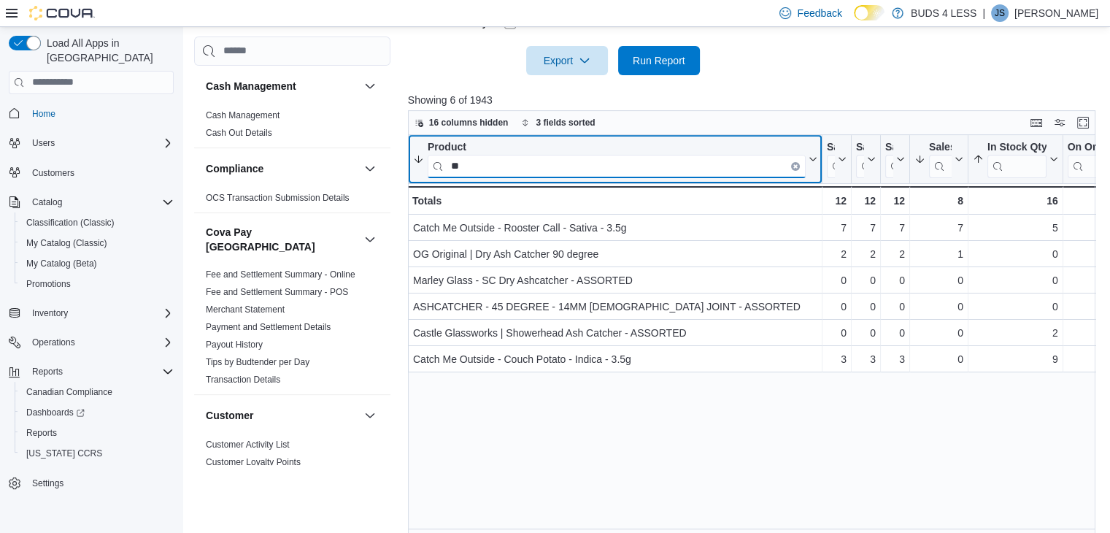
type input "*"
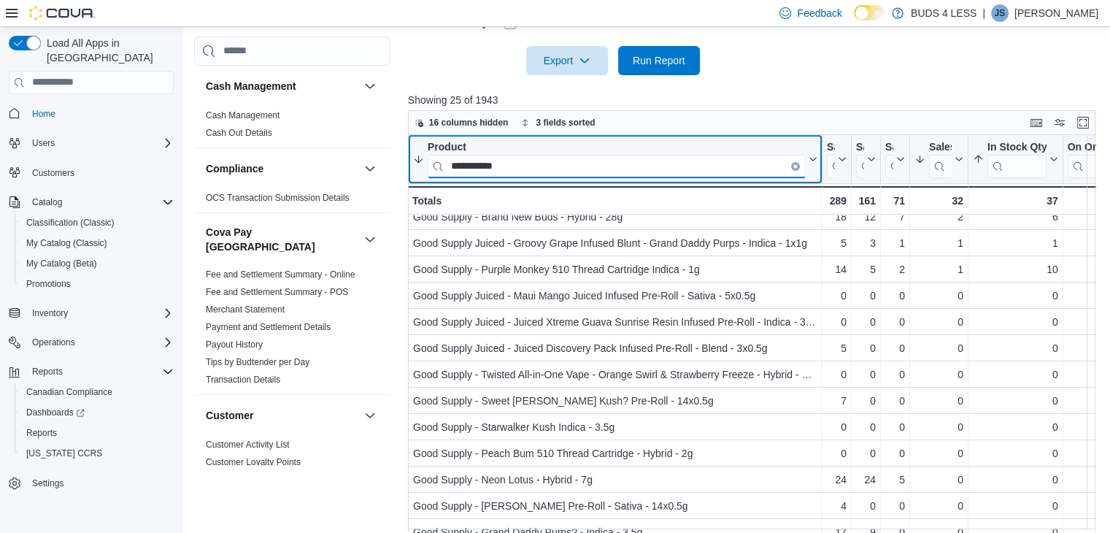
scroll to position [0, 0]
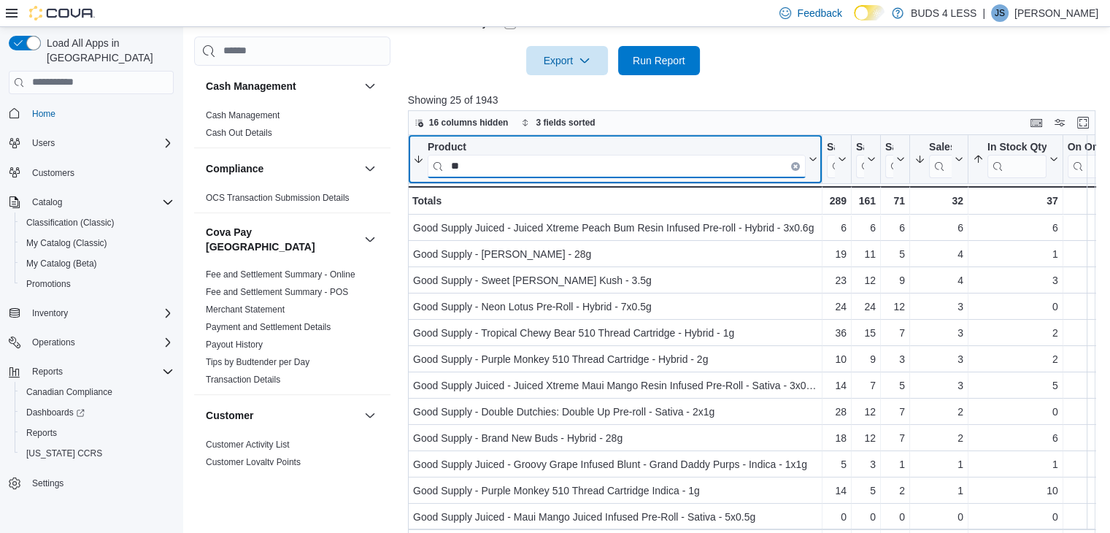
type input "*"
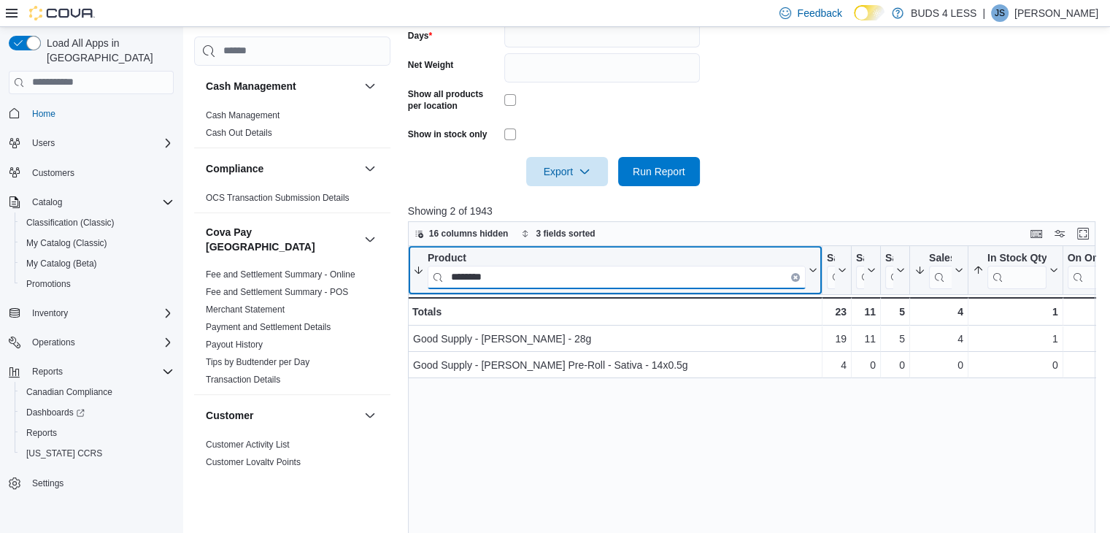
scroll to position [441, 0]
type input "********"
click at [794, 277] on icon "Clear input" at bounding box center [795, 276] width 3 height 3
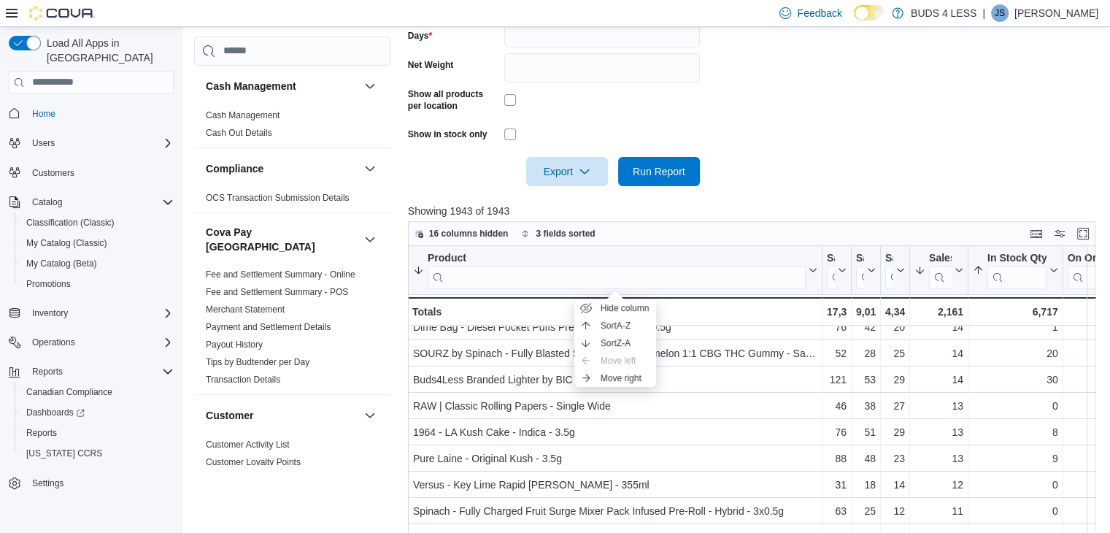
scroll to position [274, 0]
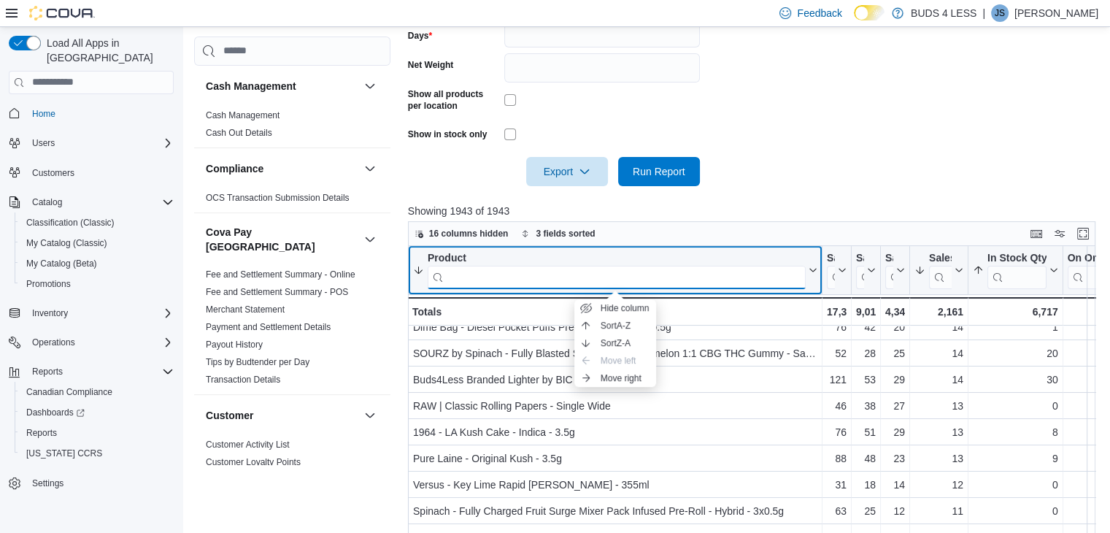
click at [473, 273] on input "search" at bounding box center [617, 276] width 378 height 23
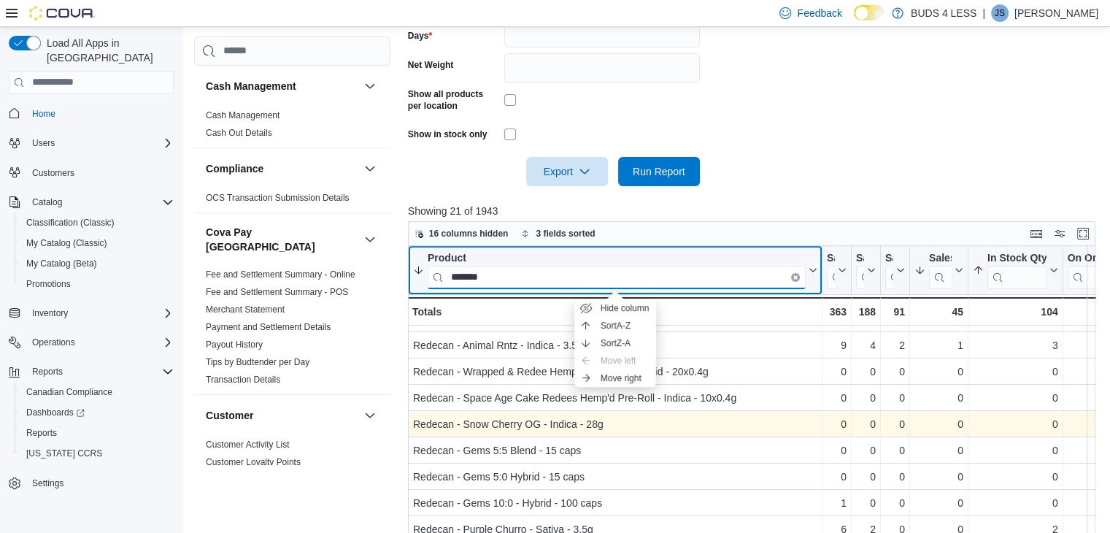
type input "*******"
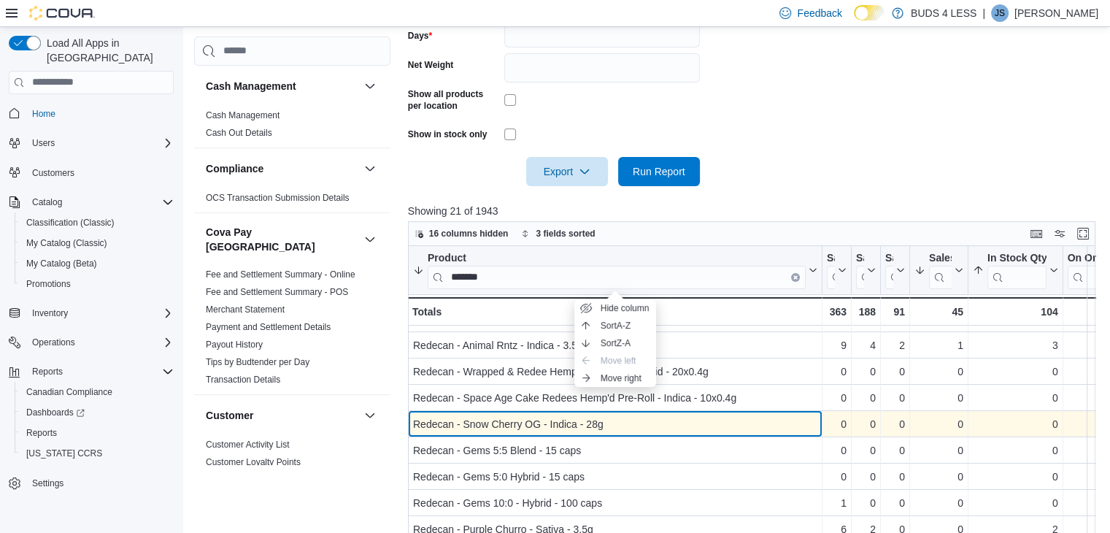
click at [482, 415] on div "Redecan - Snow Cherry OG - Indica - 28g" at bounding box center [615, 424] width 404 height 18
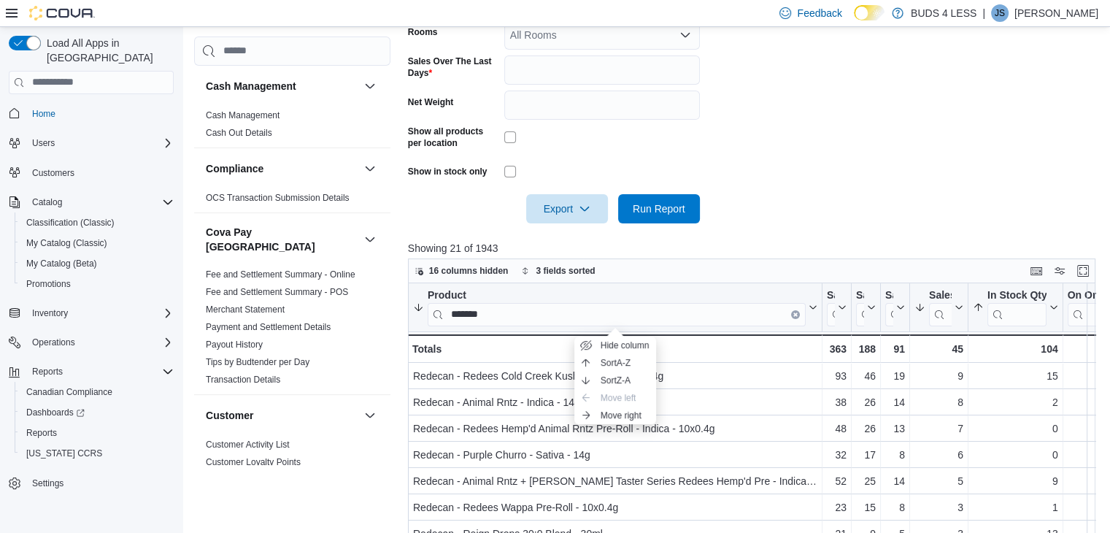
scroll to position [403, 0]
drag, startPoint x: 817, startPoint y: 322, endPoint x: 811, endPoint y: 318, distance: 7.5
click at [816, 318] on div at bounding box center [822, 308] width 12 height 48
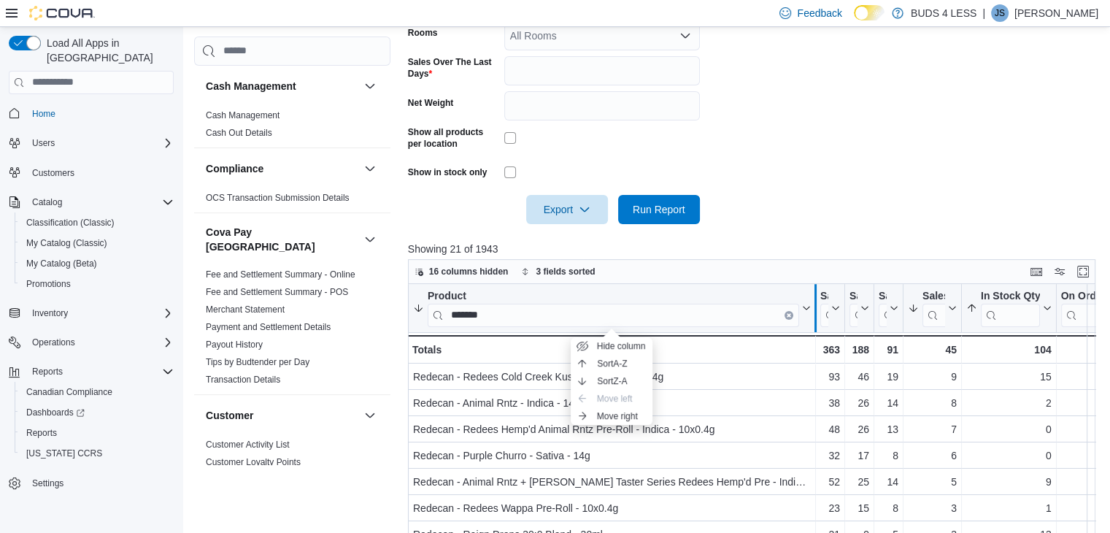
click at [811, 318] on div at bounding box center [815, 308] width 12 height 48
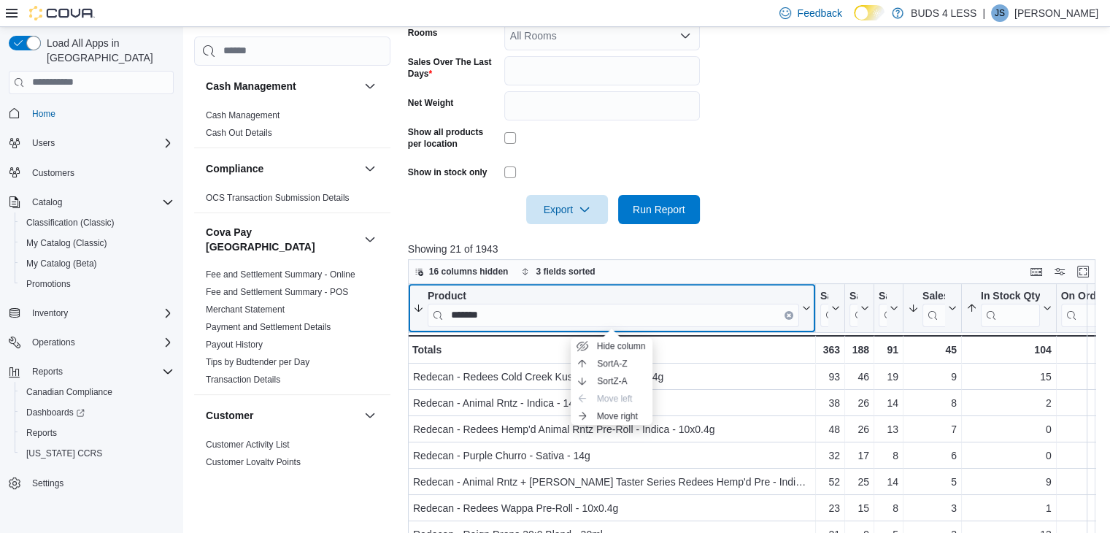
click at [806, 318] on button "Product *******" at bounding box center [612, 307] width 398 height 37
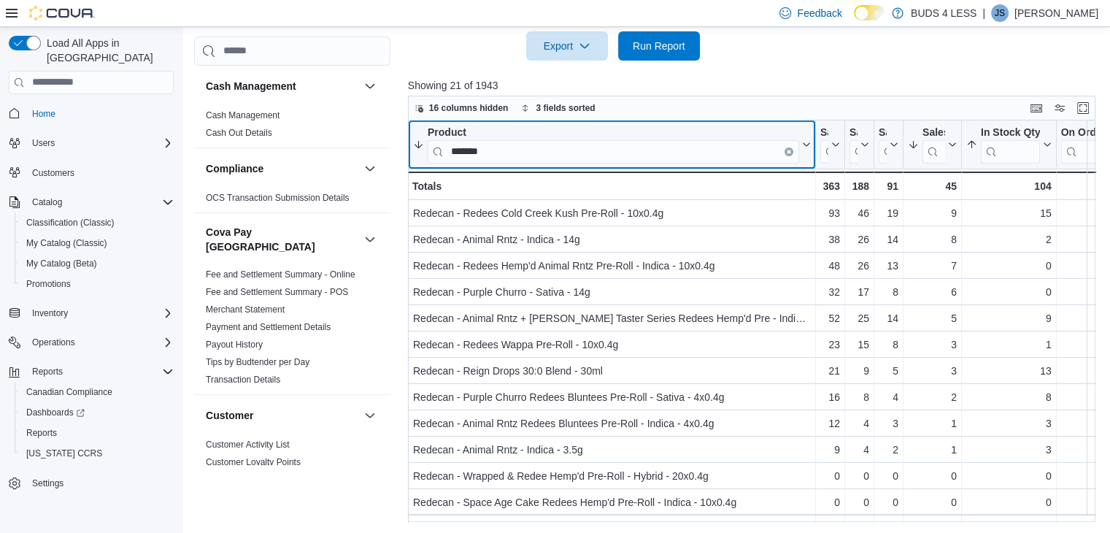
scroll to position [54, 0]
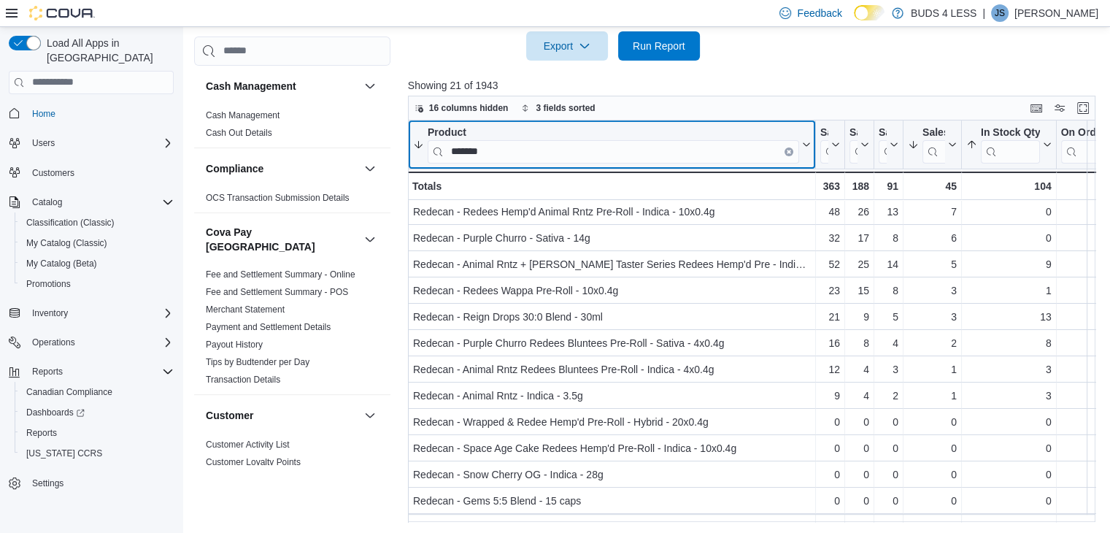
click at [788, 147] on button "Clear input" at bounding box center [789, 151] width 9 height 9
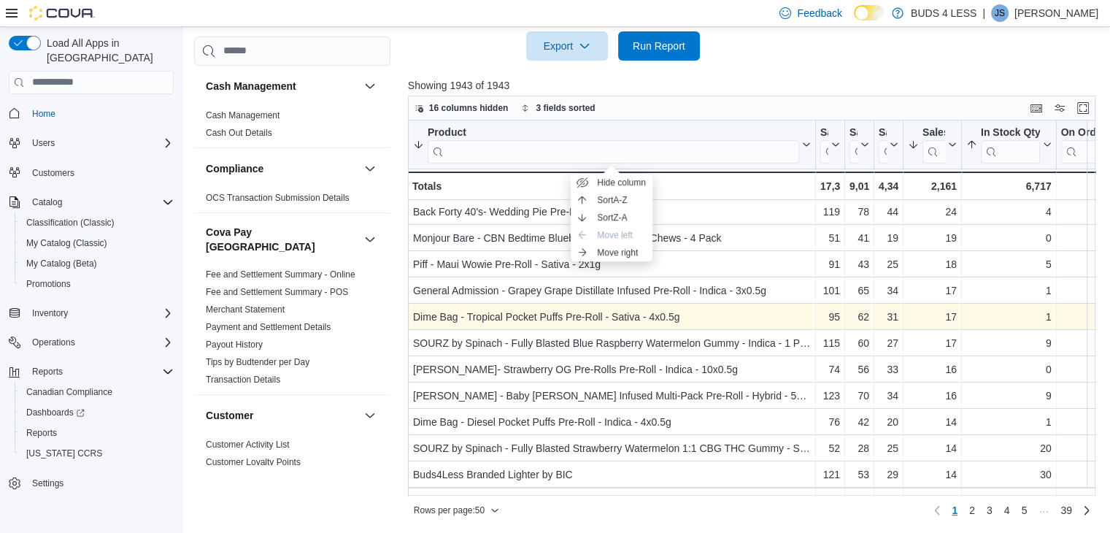
scroll to position [387, 0]
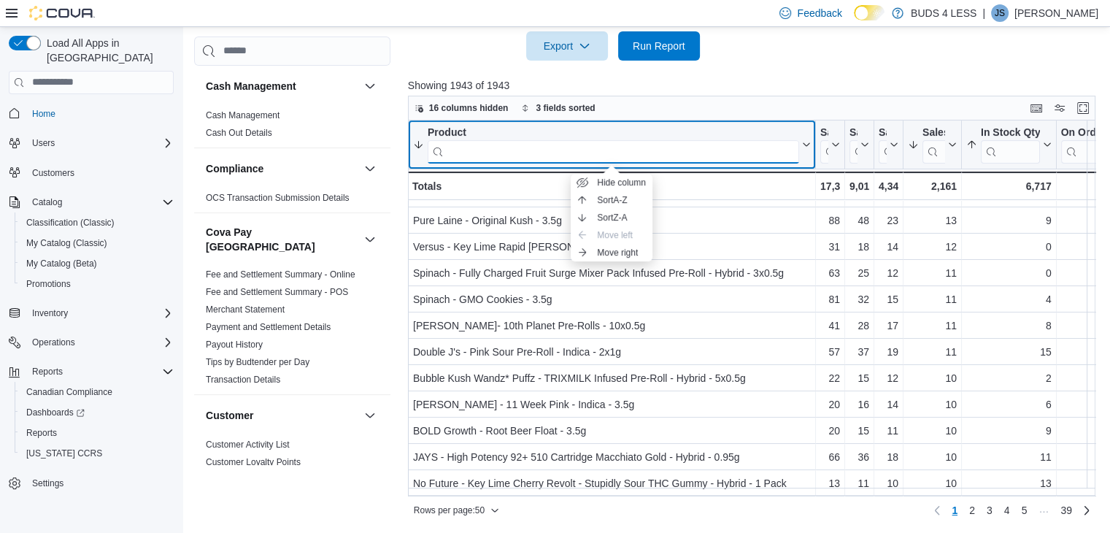
click at [566, 153] on input "search" at bounding box center [613, 150] width 371 height 23
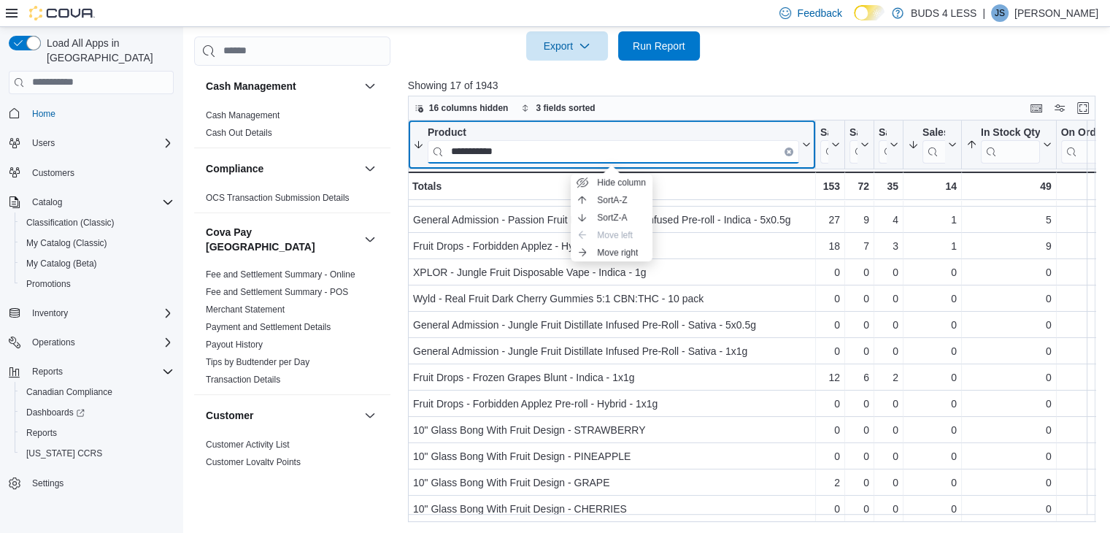
scroll to position [0, 0]
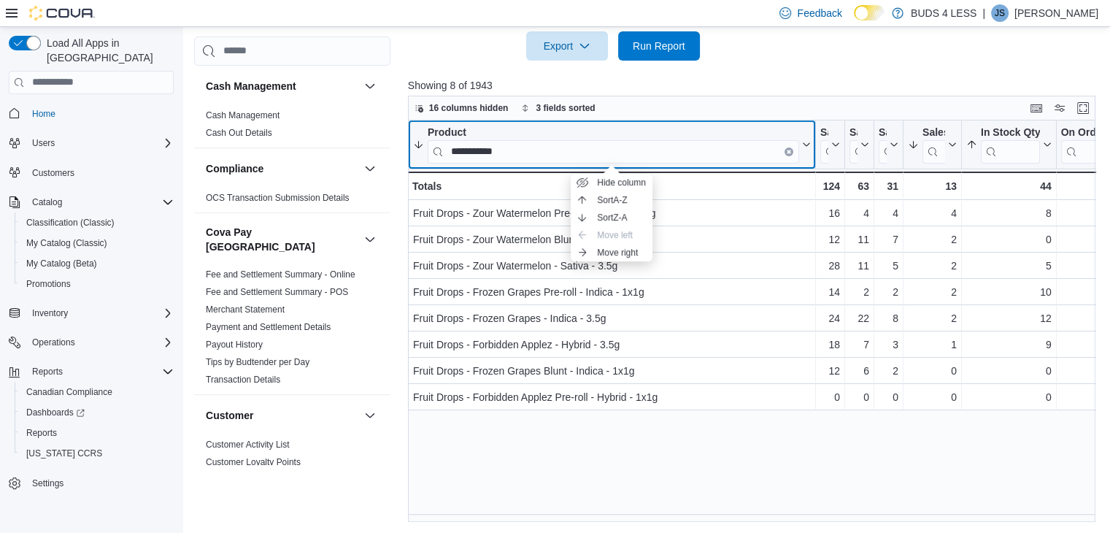
click at [806, 155] on button "**********" at bounding box center [612, 144] width 398 height 37
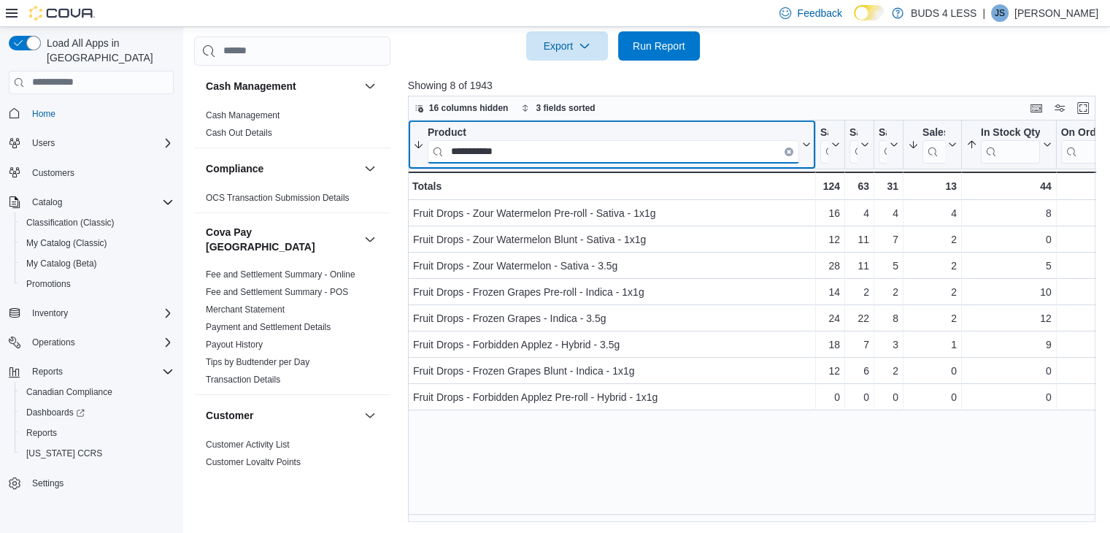
click at [509, 141] on input "**********" at bounding box center [613, 150] width 371 height 23
type input "*"
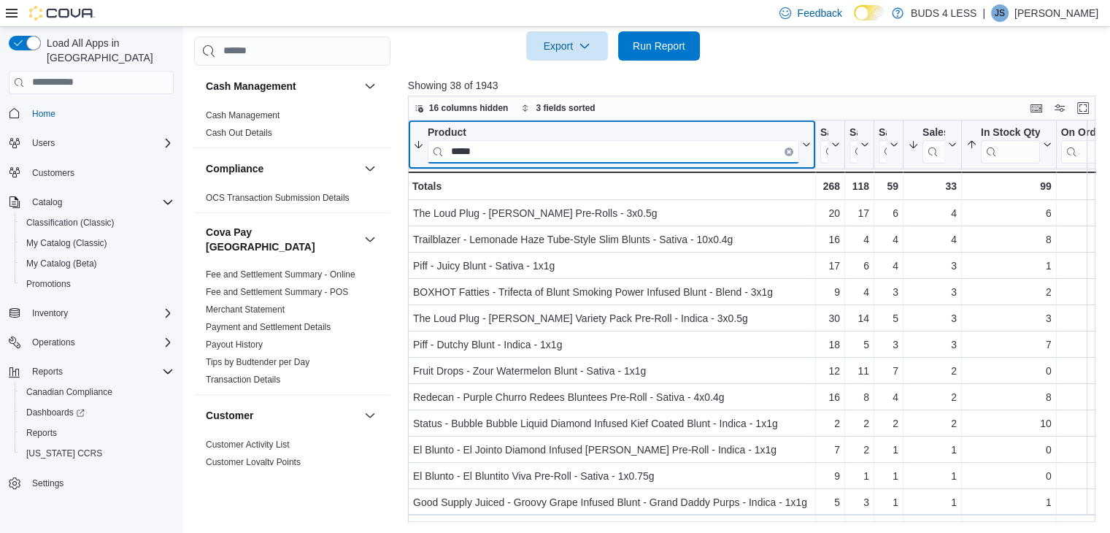
type input "*****"
click at [788, 151] on icon "Clear input" at bounding box center [789, 151] width 3 height 3
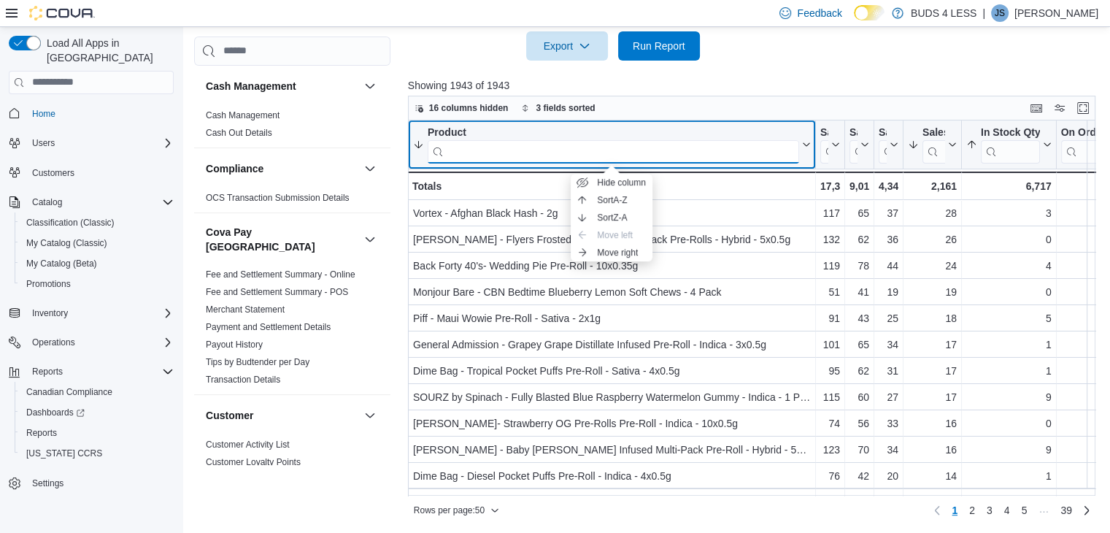
click at [736, 152] on input "search" at bounding box center [613, 150] width 371 height 23
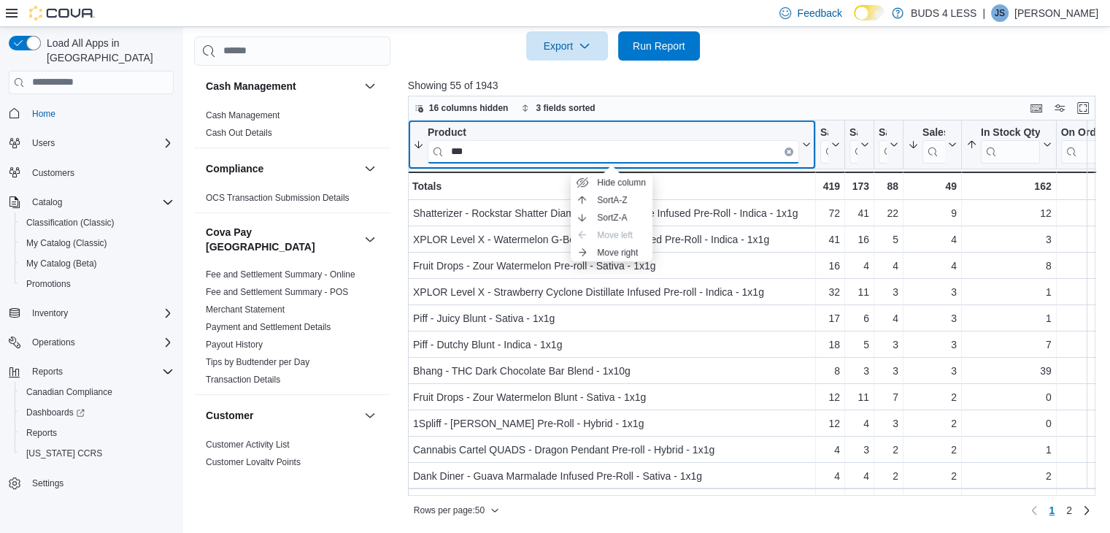
type input "***"
click at [788, 147] on button "Clear input" at bounding box center [789, 151] width 9 height 9
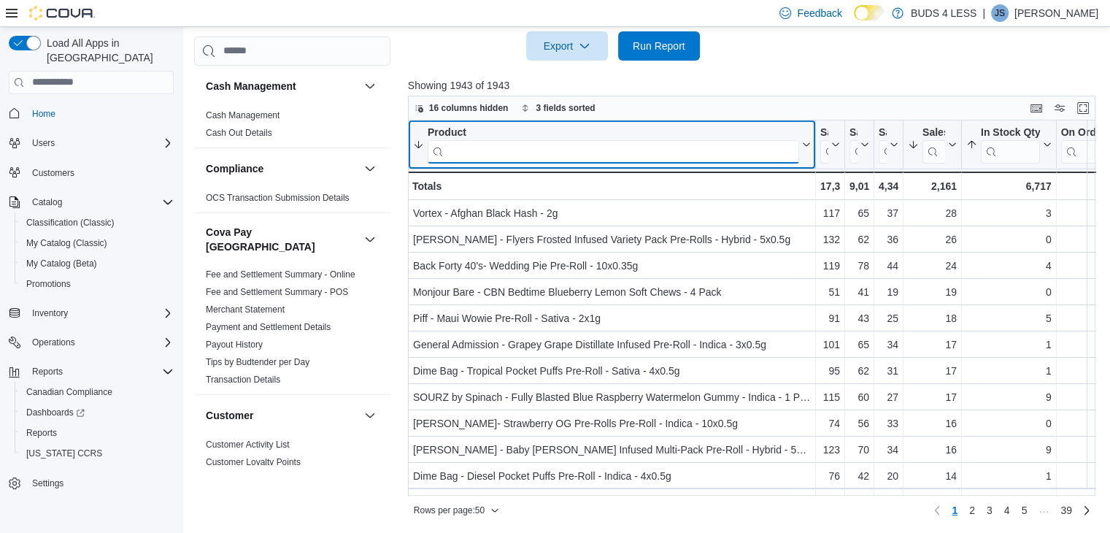
click at [551, 150] on input "search" at bounding box center [613, 150] width 371 height 23
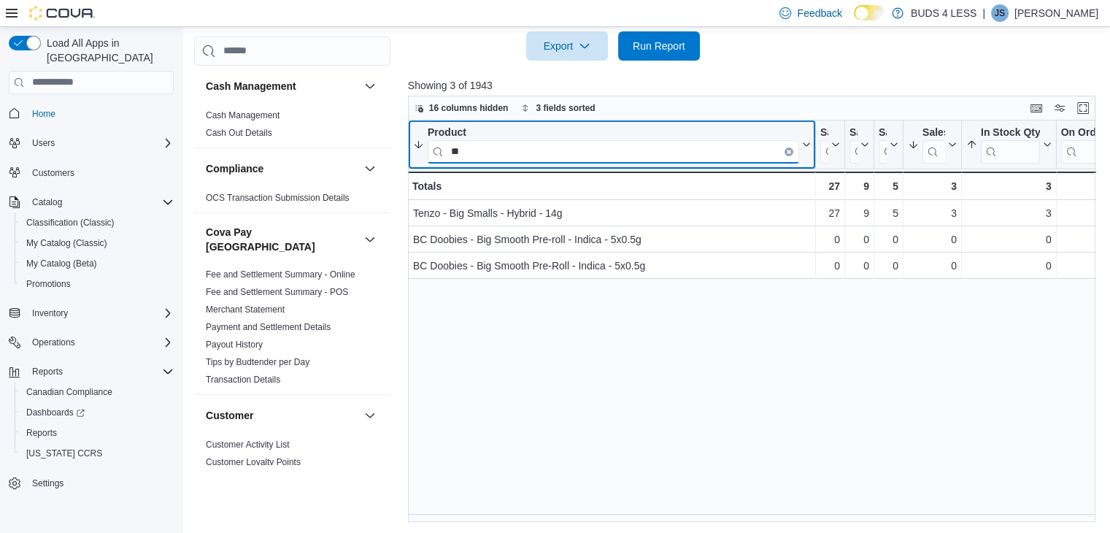
type input "*"
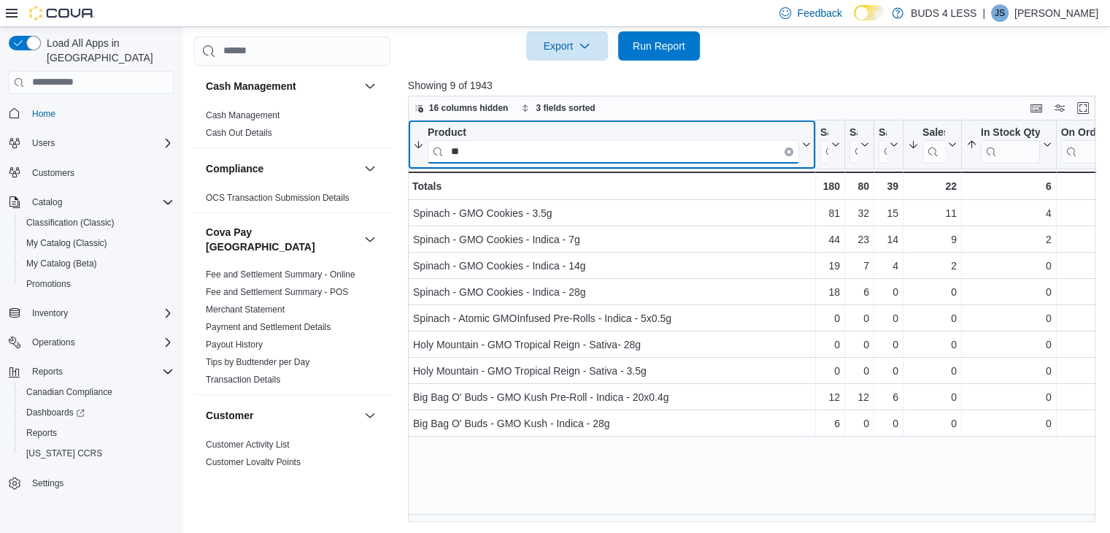
type input "*"
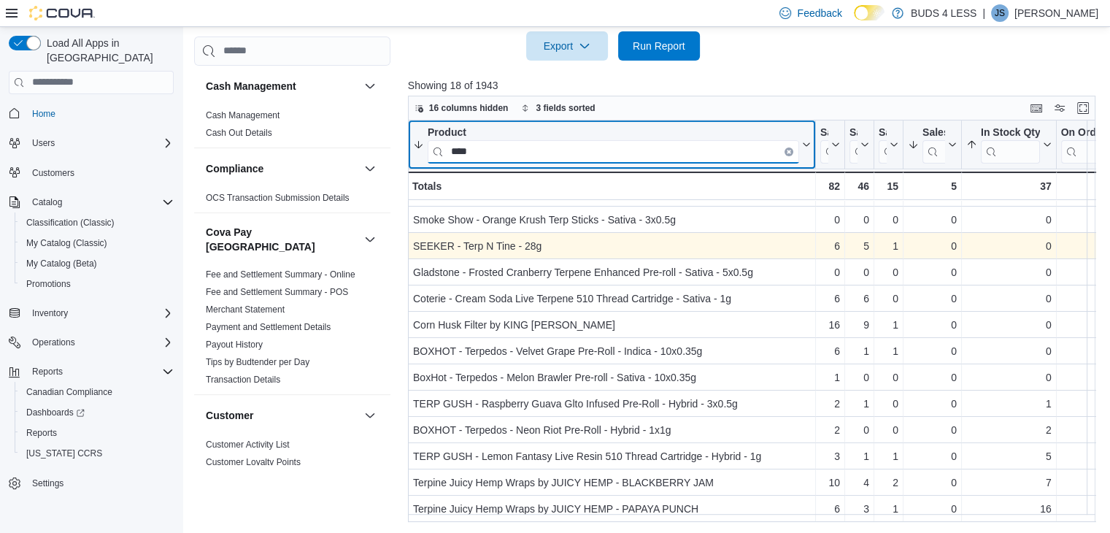
scroll to position [566, 0]
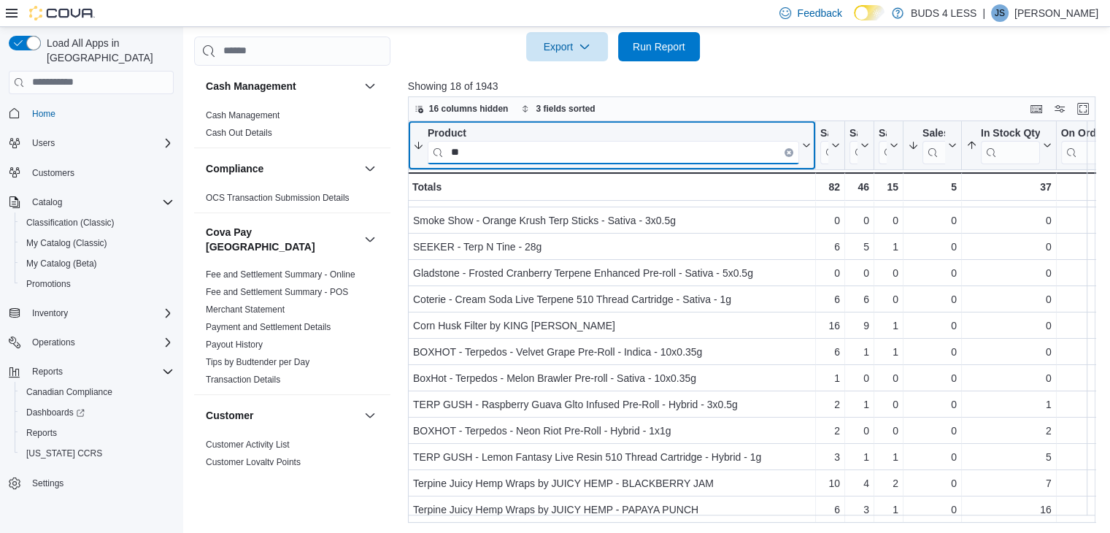
type input "*"
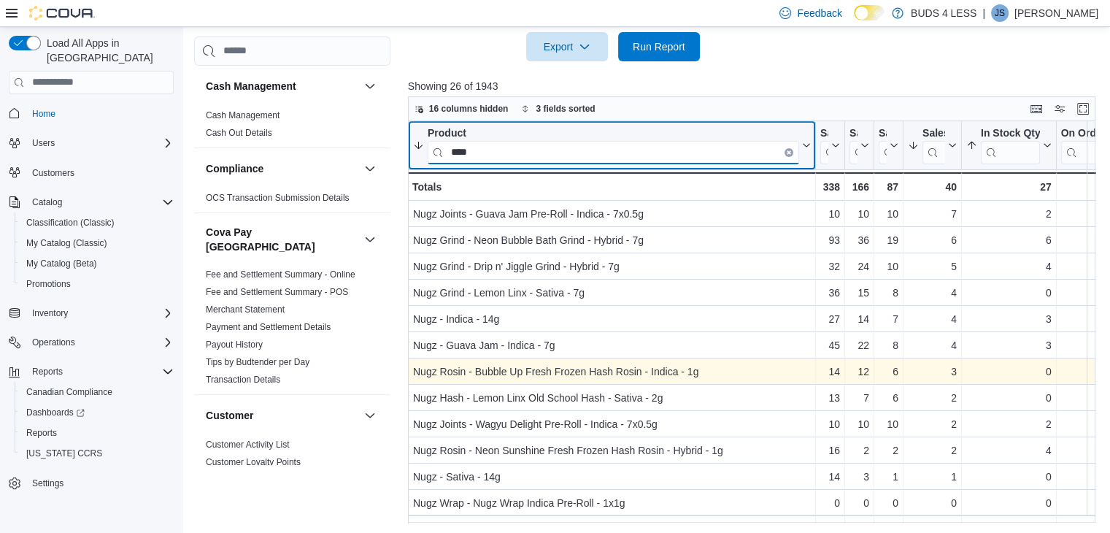
scroll to position [538, 0]
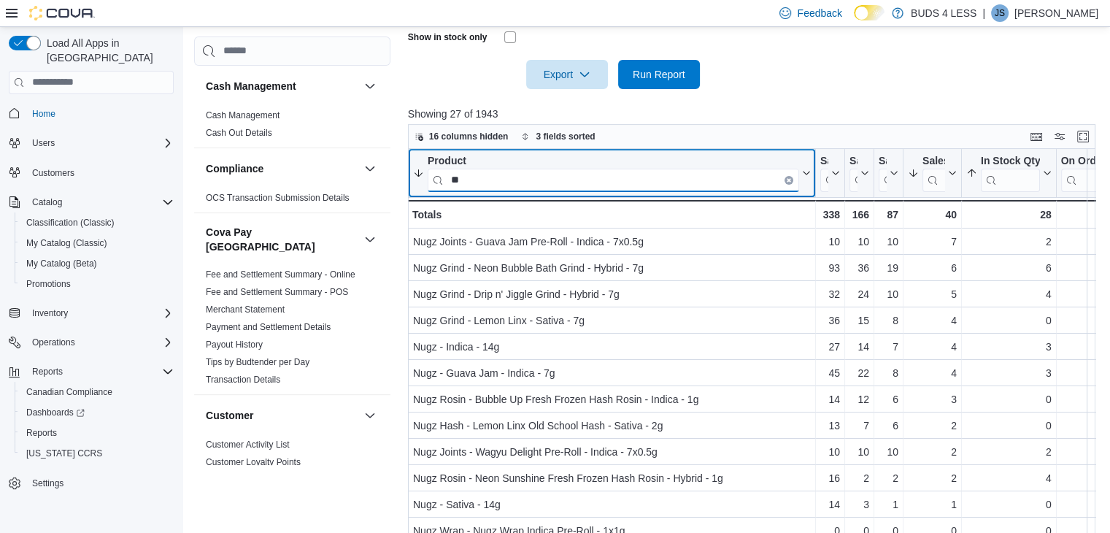
type input "*"
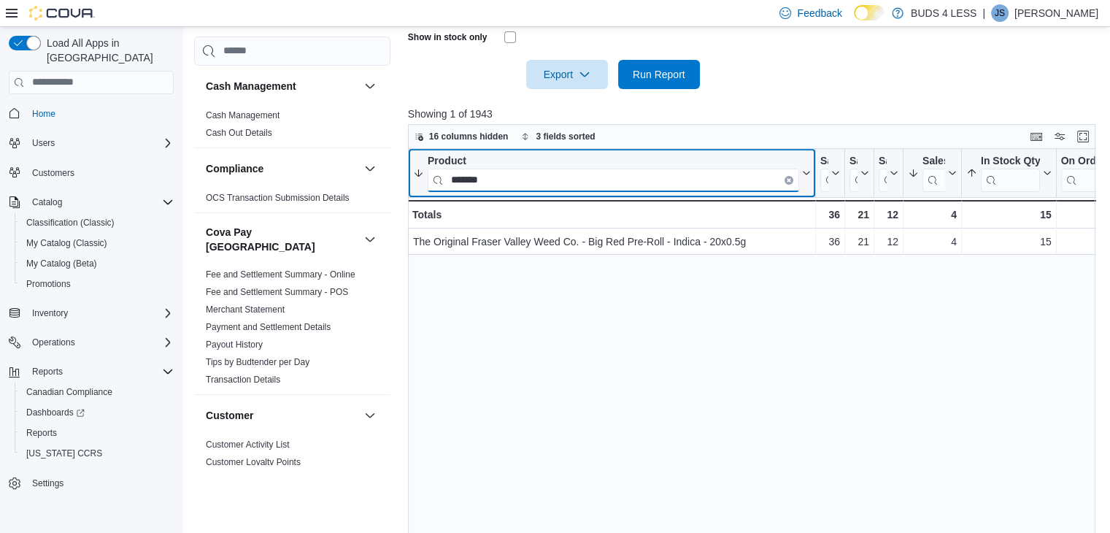
click at [540, 184] on input "*******" at bounding box center [613, 179] width 371 height 23
type input "*"
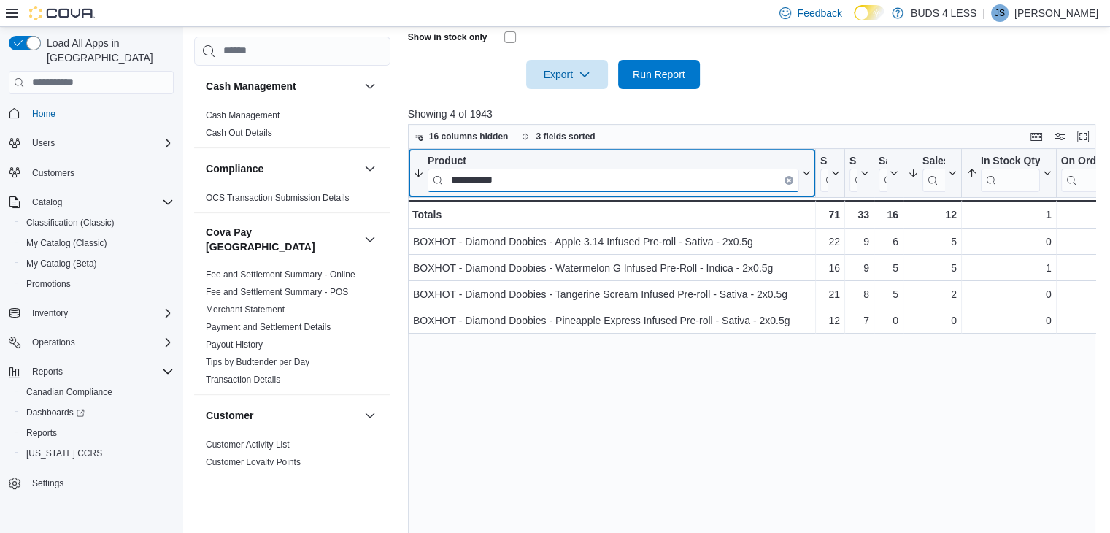
type input "**********"
click at [788, 178] on icon "Clear input" at bounding box center [789, 179] width 3 height 3
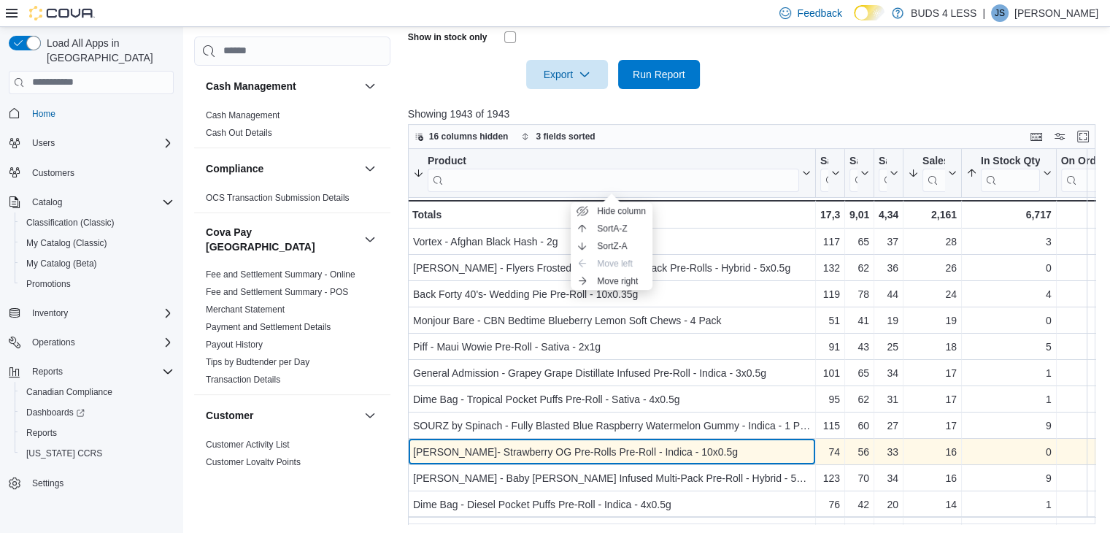
click at [536, 446] on div "[PERSON_NAME]- Strawberry OG Pre-Rolls Pre-Roll - Indica - 10x0.5g" at bounding box center [612, 452] width 398 height 18
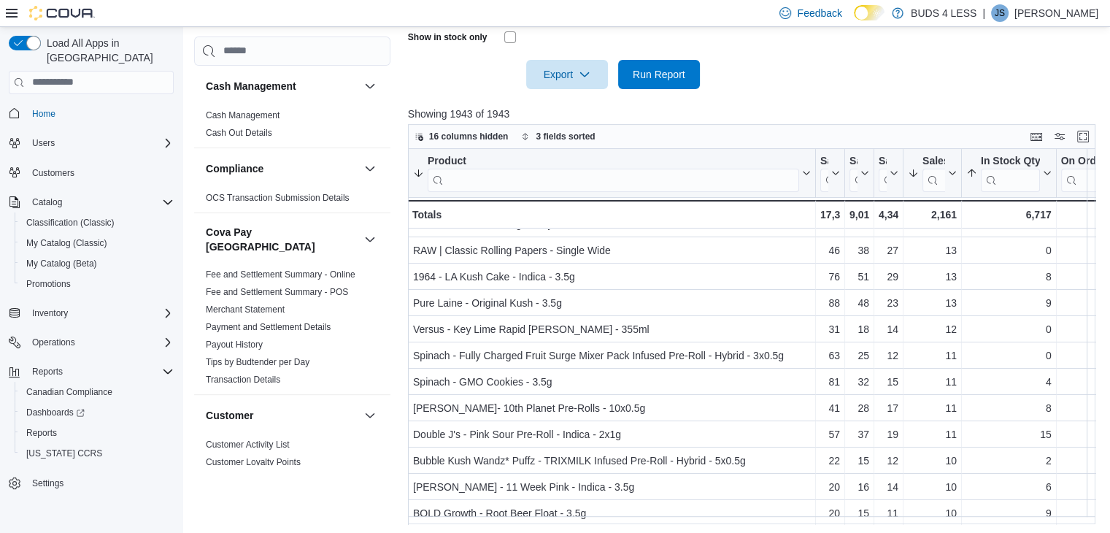
scroll to position [332, 0]
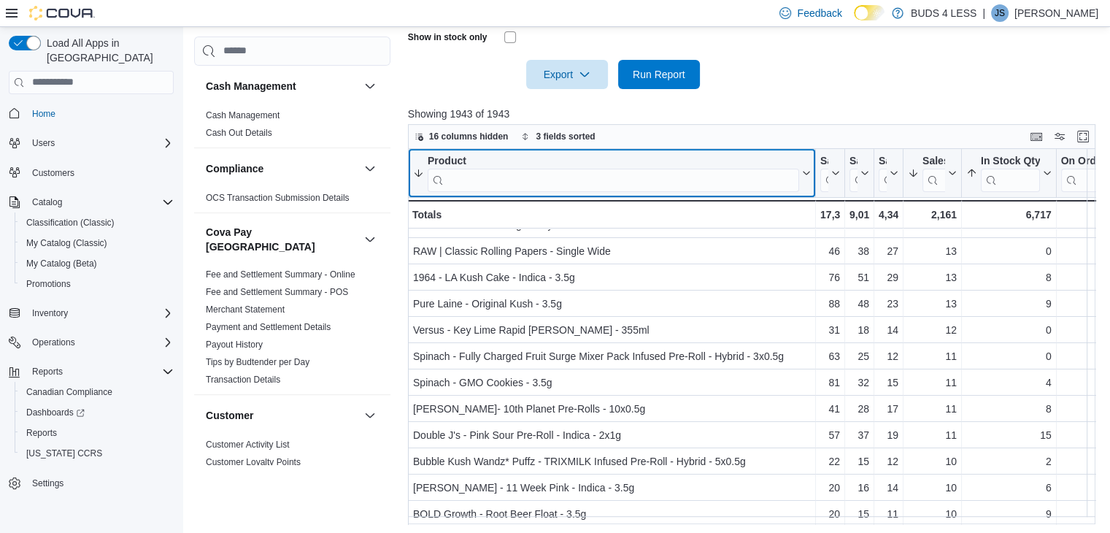
click at [496, 176] on input "search" at bounding box center [613, 179] width 371 height 23
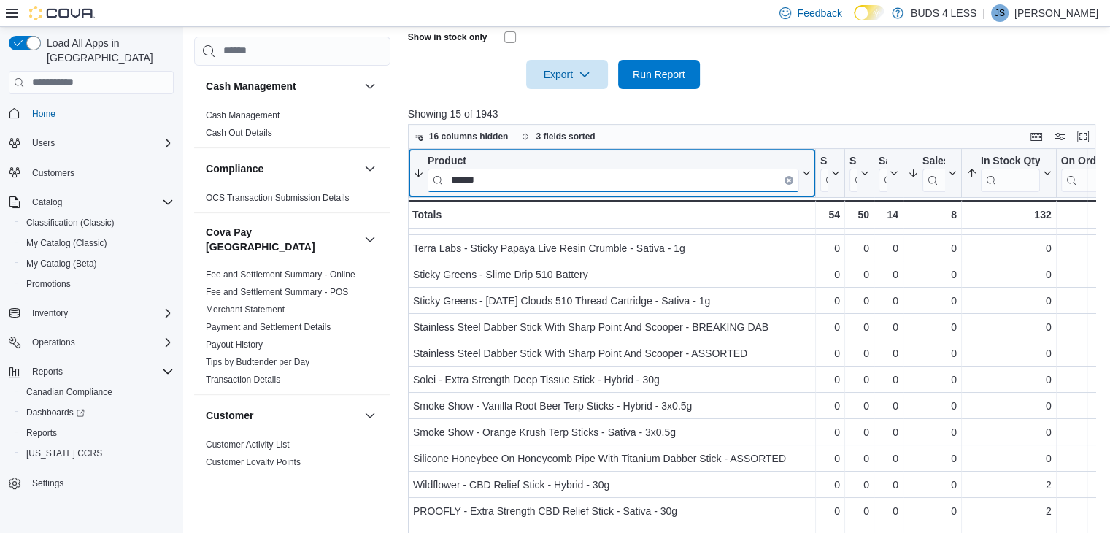
scroll to position [0, 0]
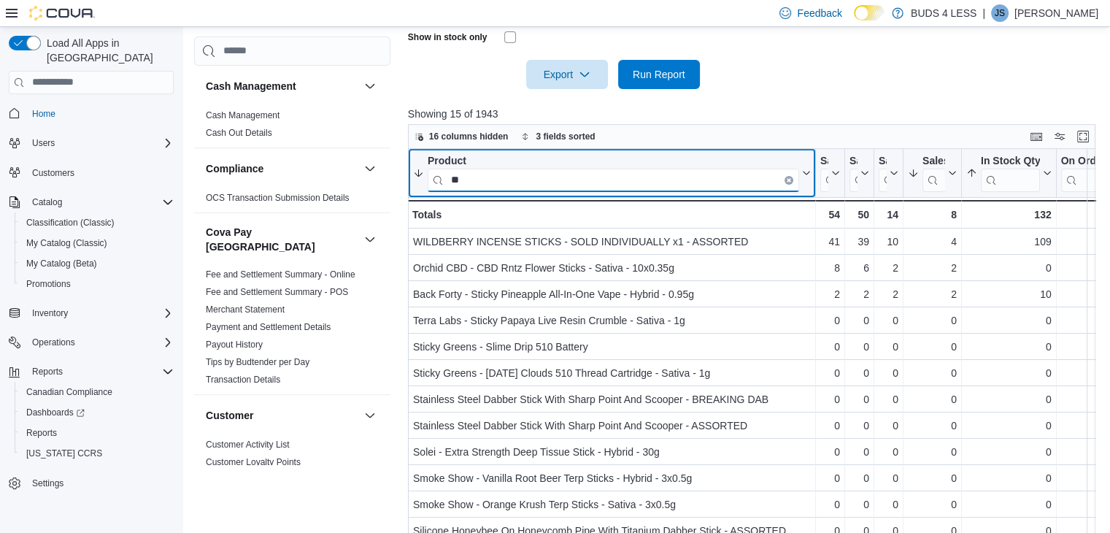
type input "*"
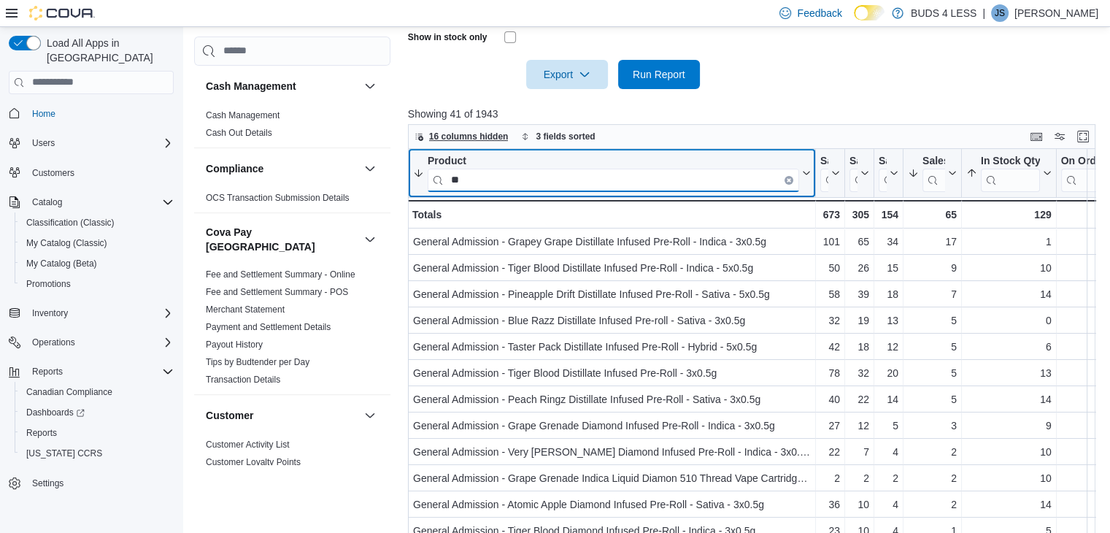
type input "*"
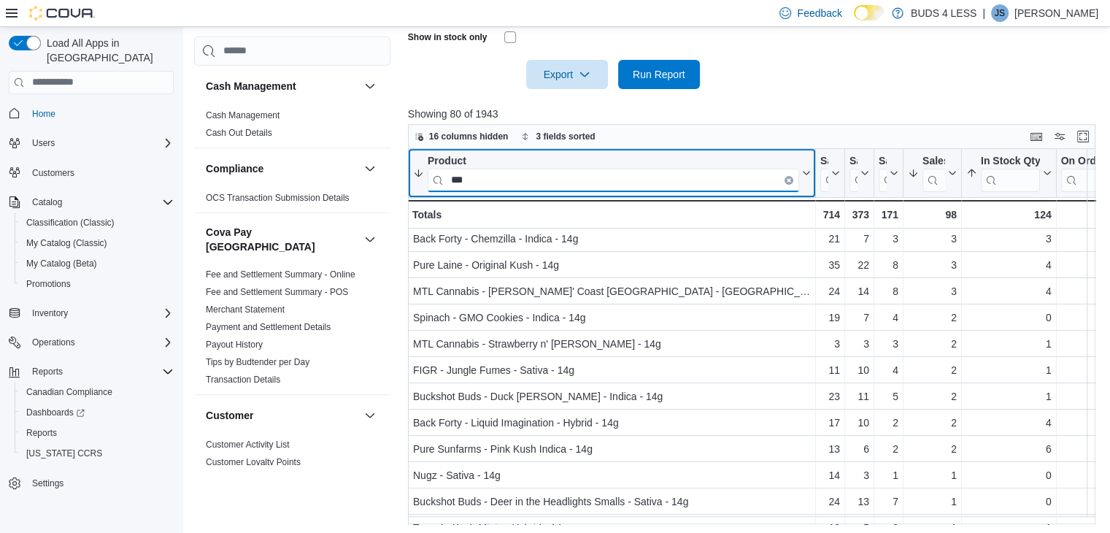
scroll to position [344, 0]
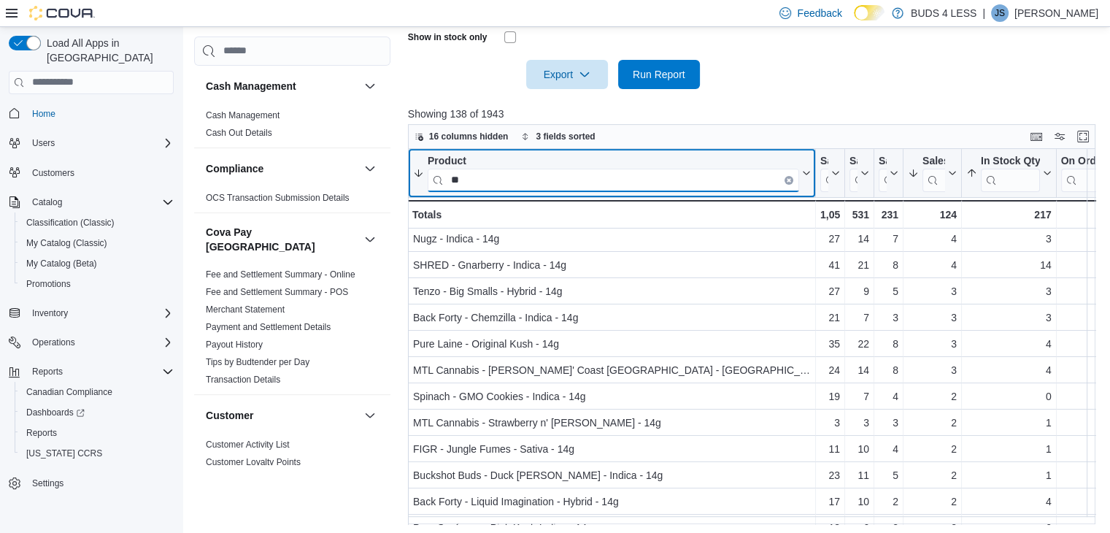
type input "*"
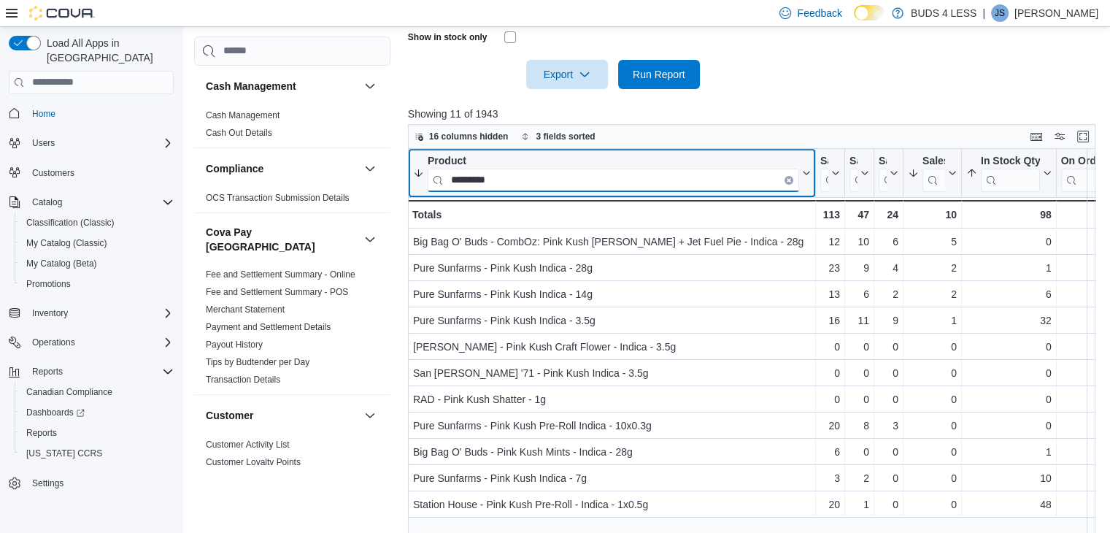
scroll to position [0, 0]
type input "*"
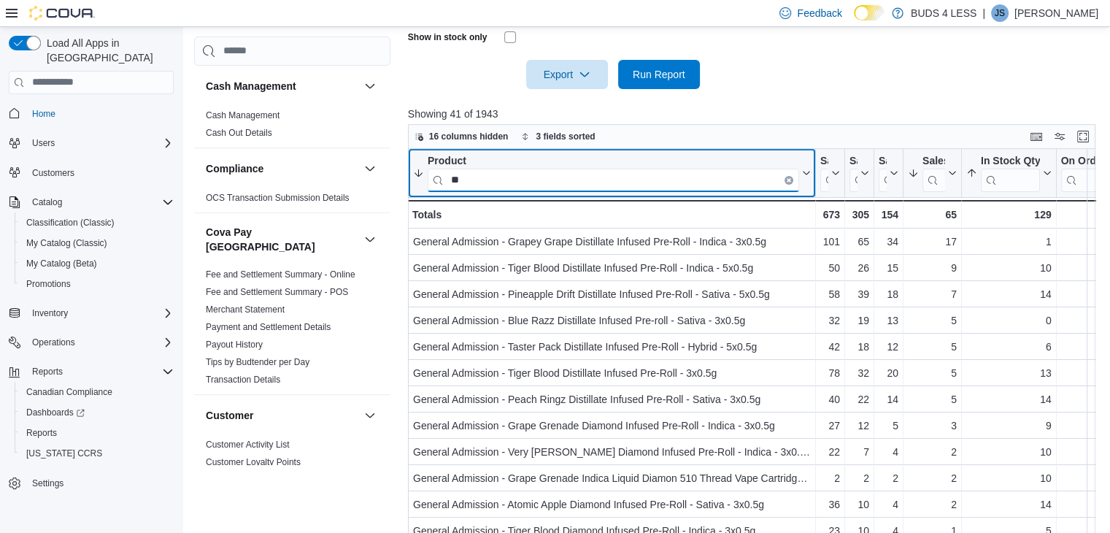
type input "*"
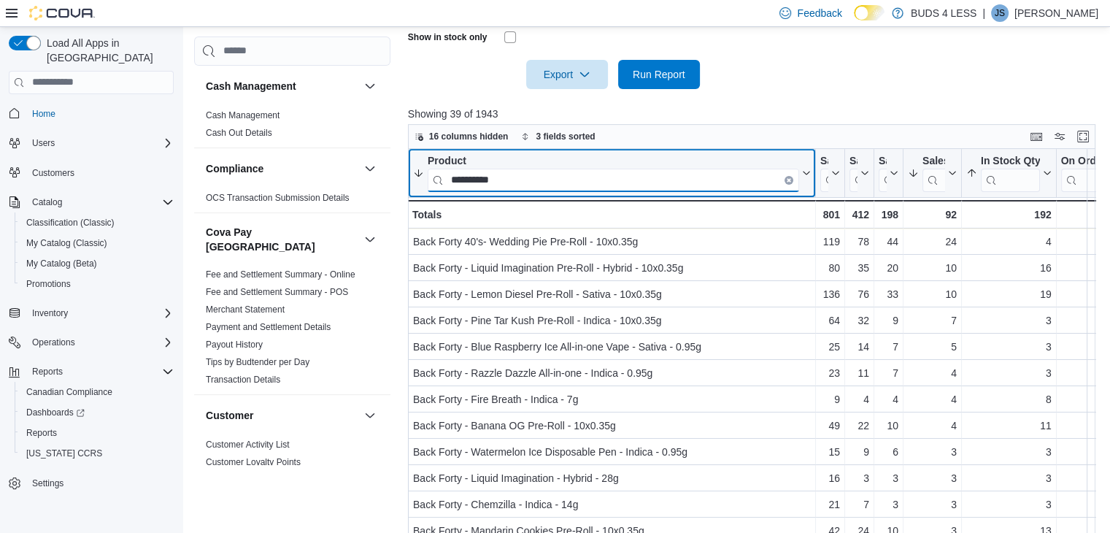
type input "**********"
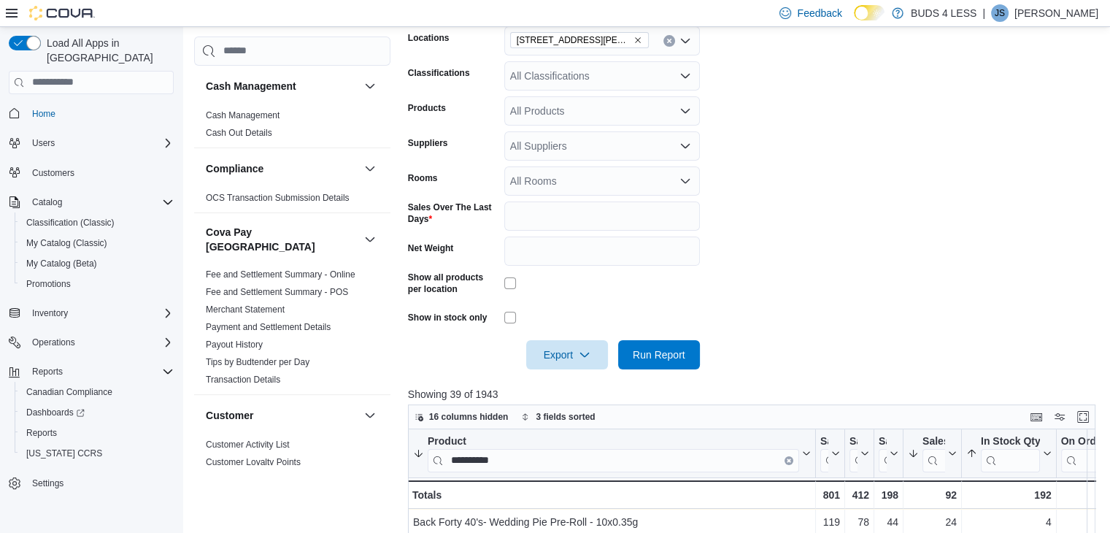
scroll to position [252, 0]
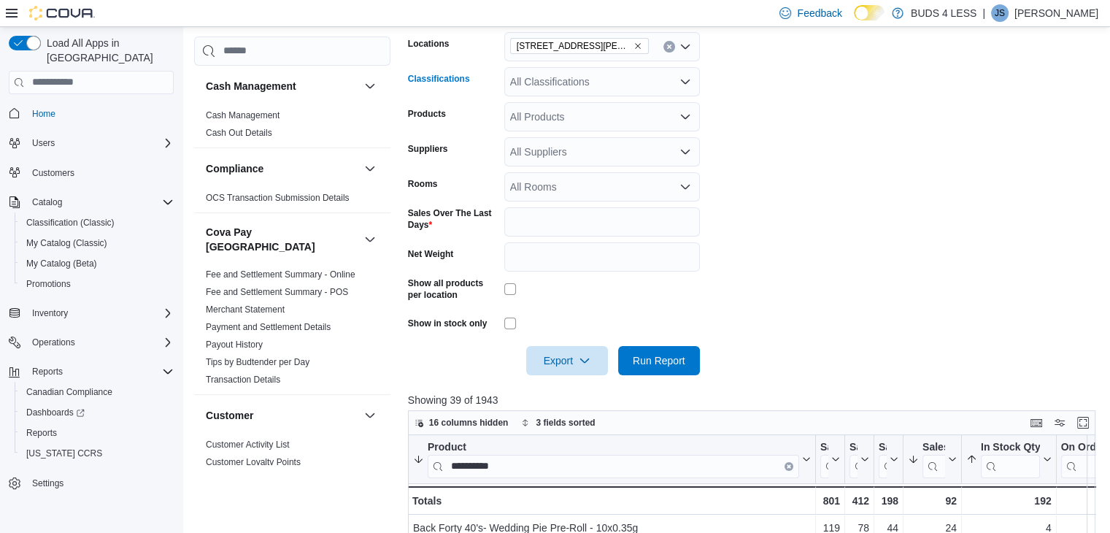
click at [587, 80] on div "All Classifications" at bounding box center [602, 81] width 196 height 29
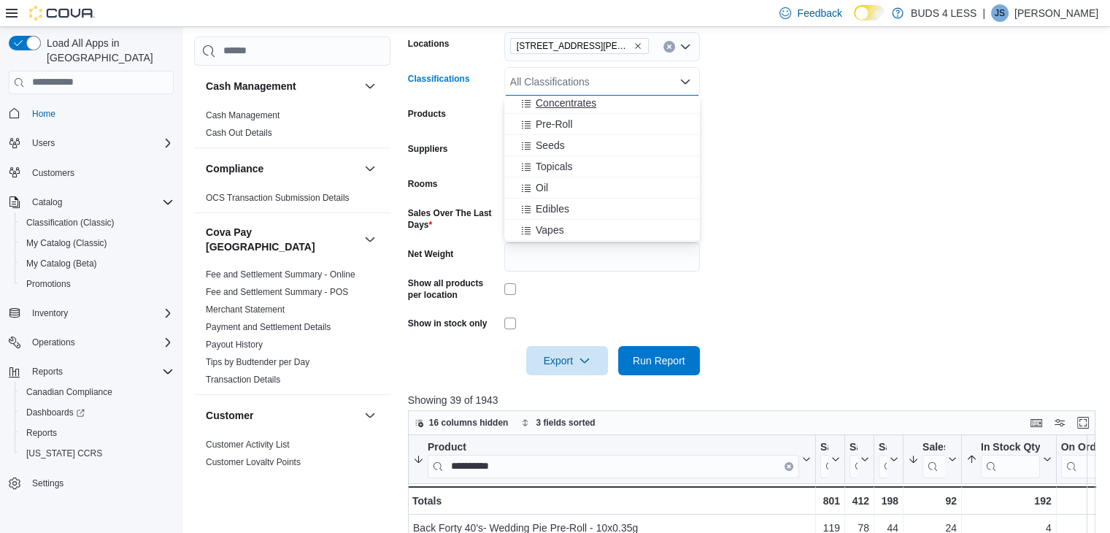
scroll to position [90, 0]
click at [549, 233] on span "Vapes" at bounding box center [550, 227] width 28 height 15
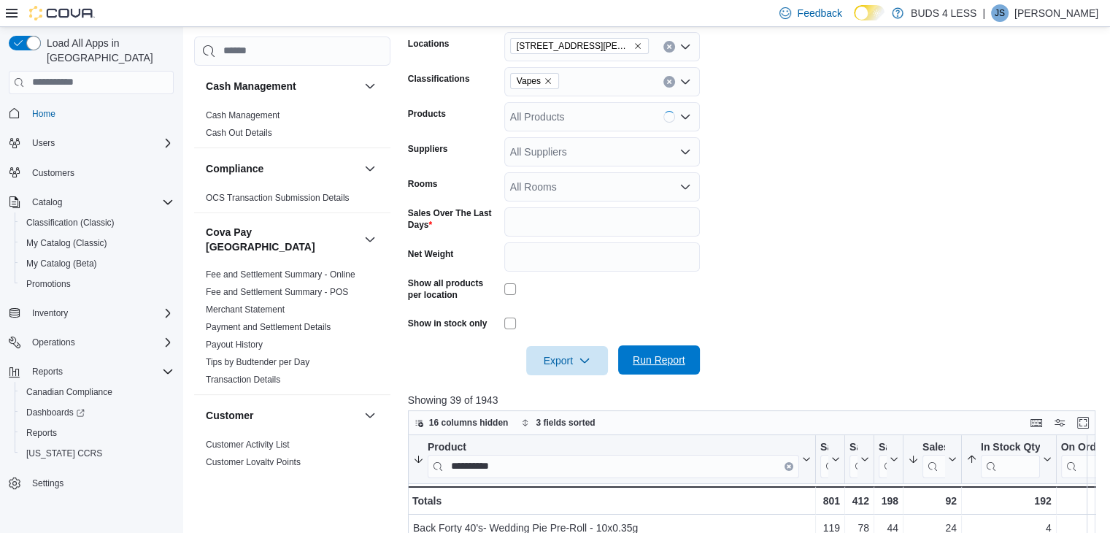
click at [640, 363] on span "Run Report" at bounding box center [659, 360] width 53 height 15
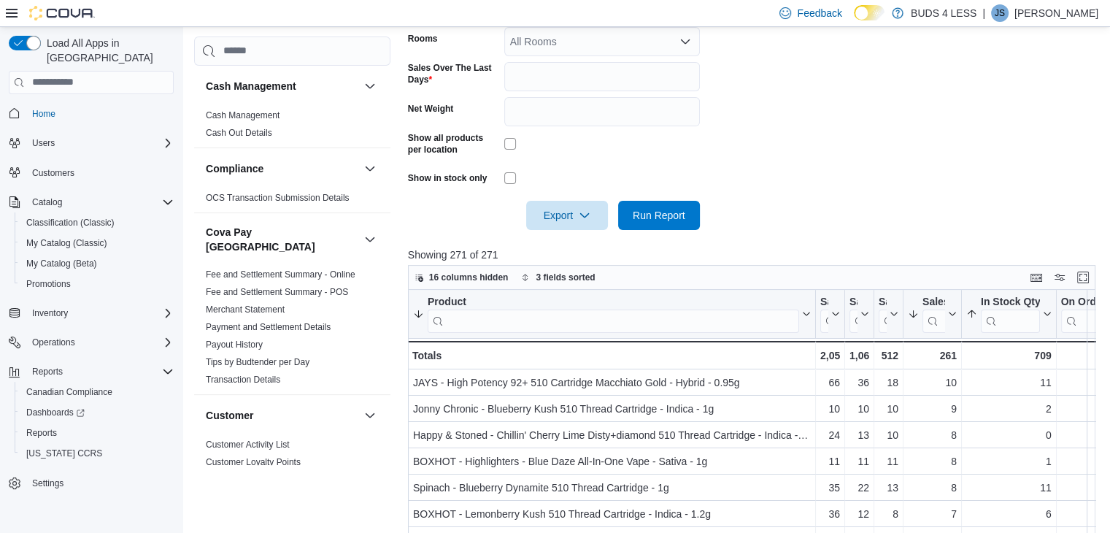
scroll to position [459, 0]
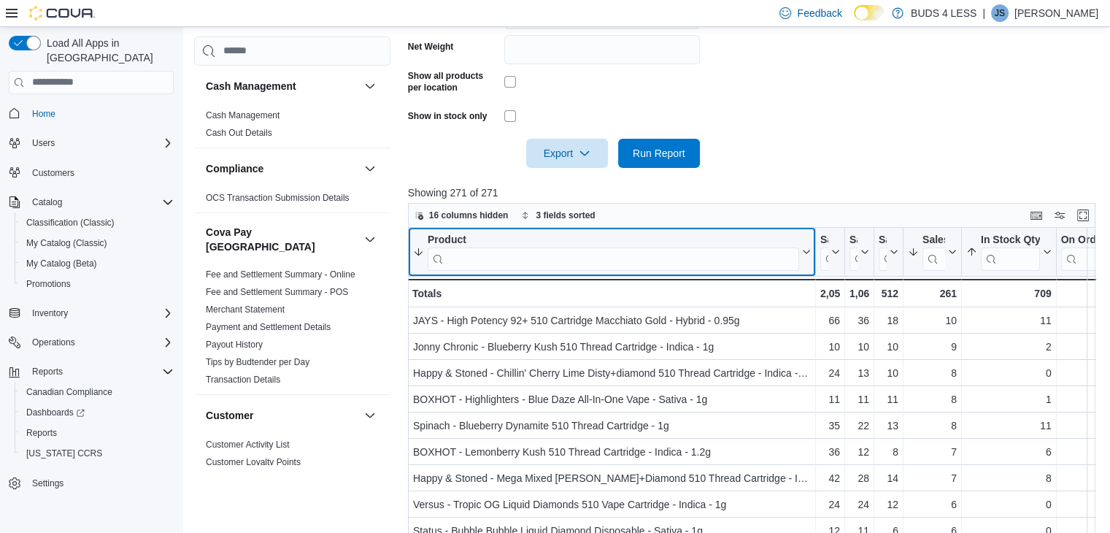
click at [534, 262] on input "search" at bounding box center [613, 258] width 371 height 23
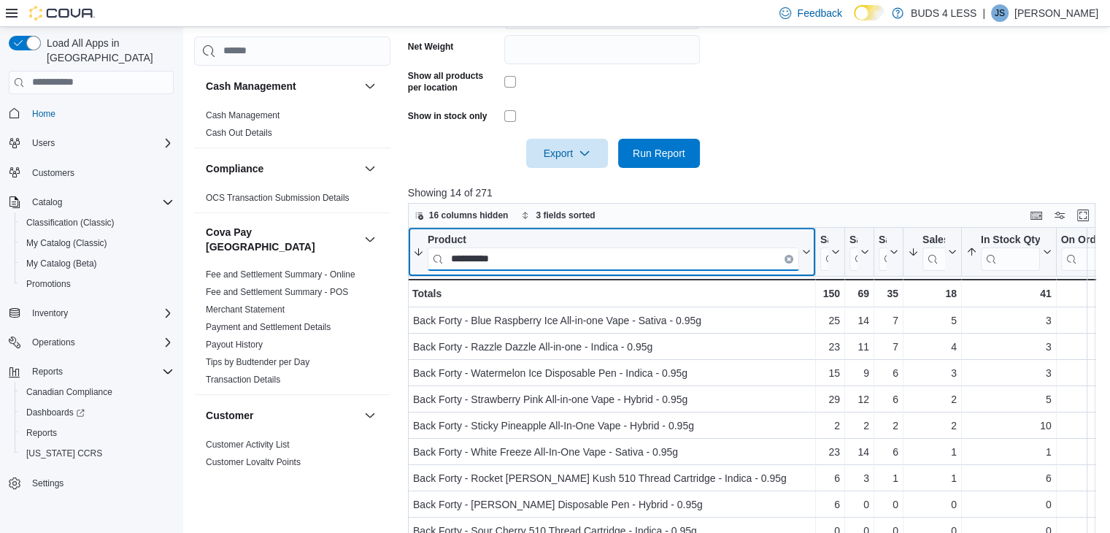
type input "**********"
